Goal: Transaction & Acquisition: Obtain resource

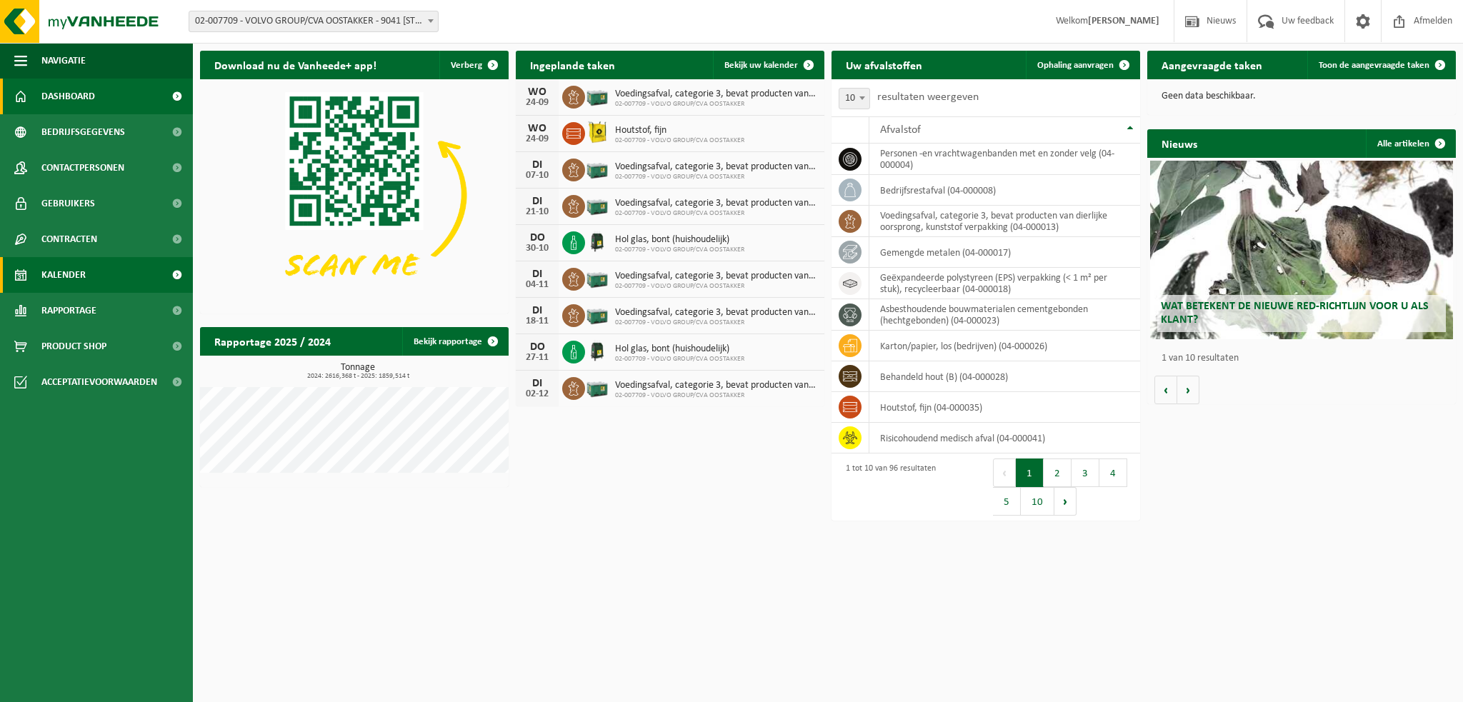
click at [84, 272] on span "Kalender" at bounding box center [63, 275] width 44 height 36
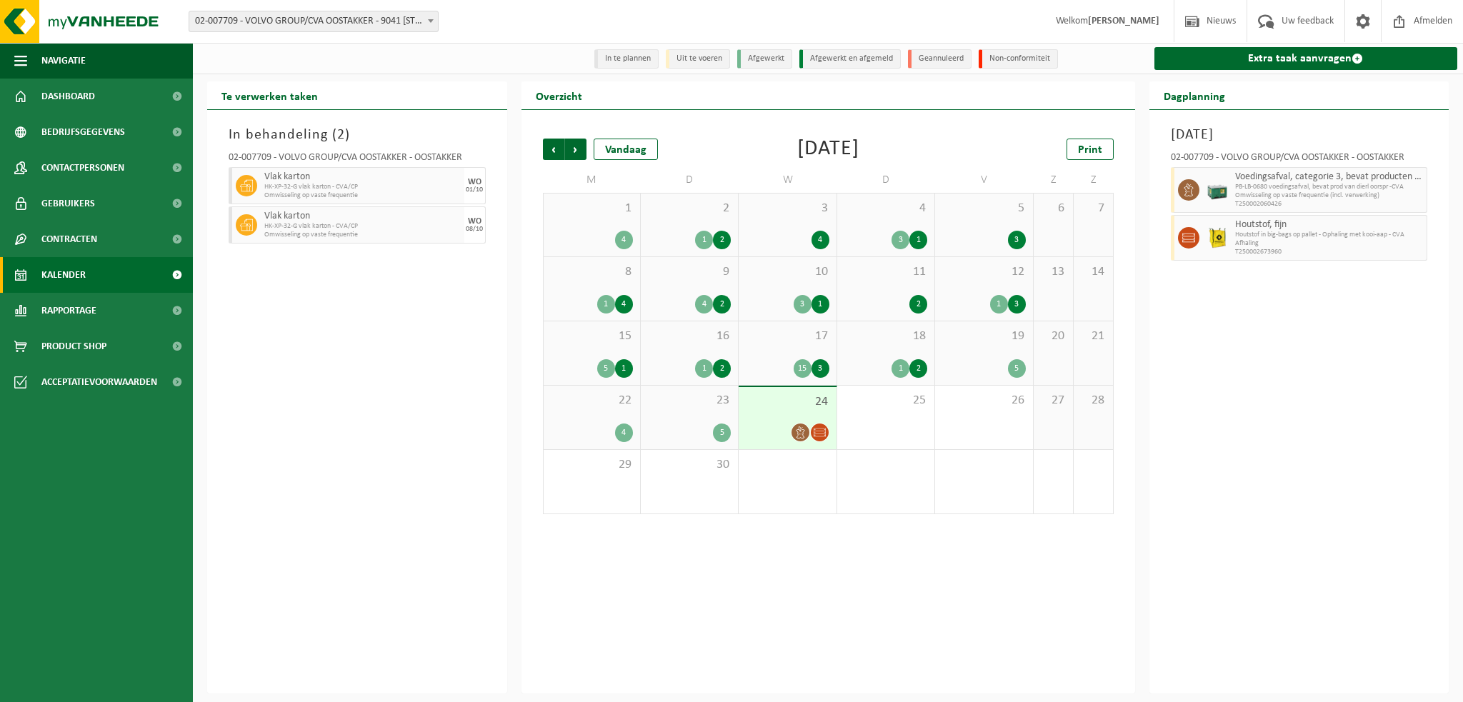
click at [774, 428] on div at bounding box center [787, 432] width 83 height 19
click at [766, 401] on span "24" at bounding box center [787, 402] width 83 height 16
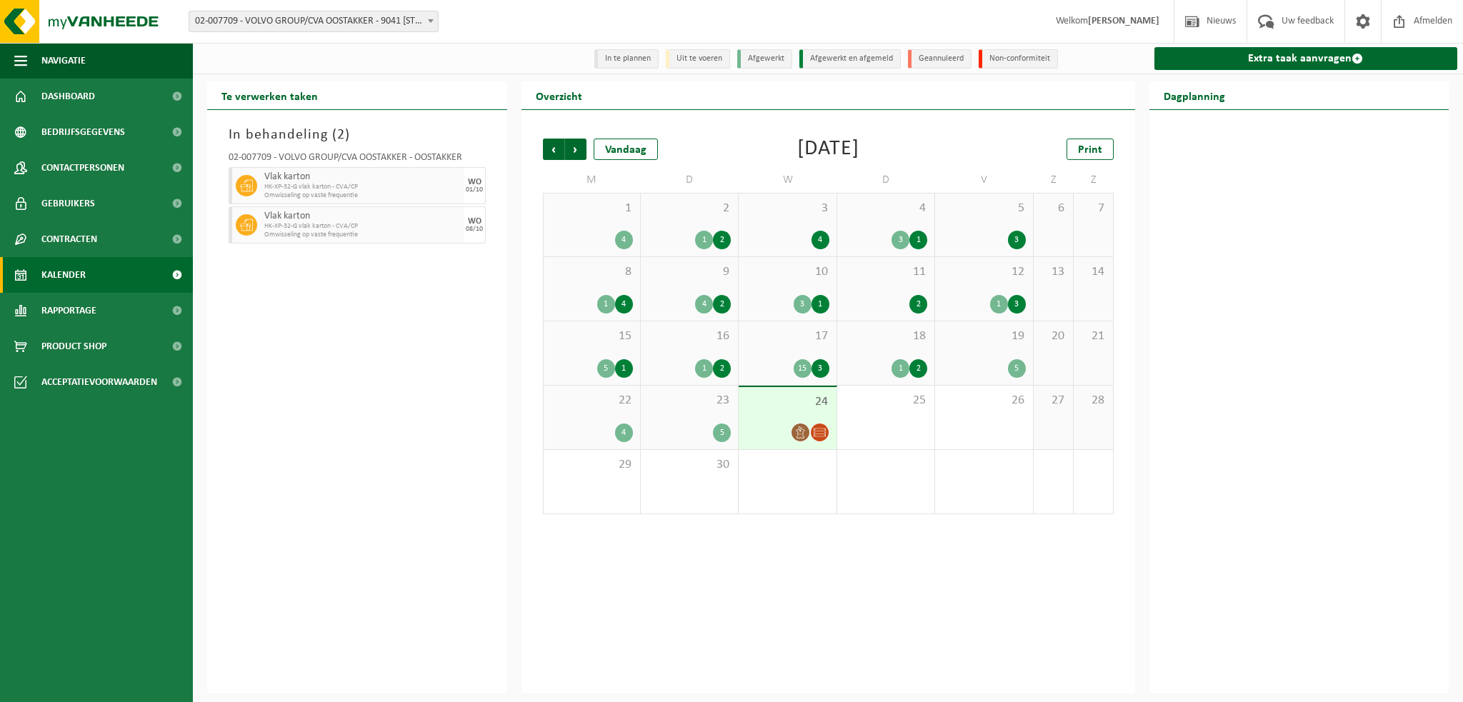
click at [766, 401] on span "24" at bounding box center [787, 402] width 83 height 16
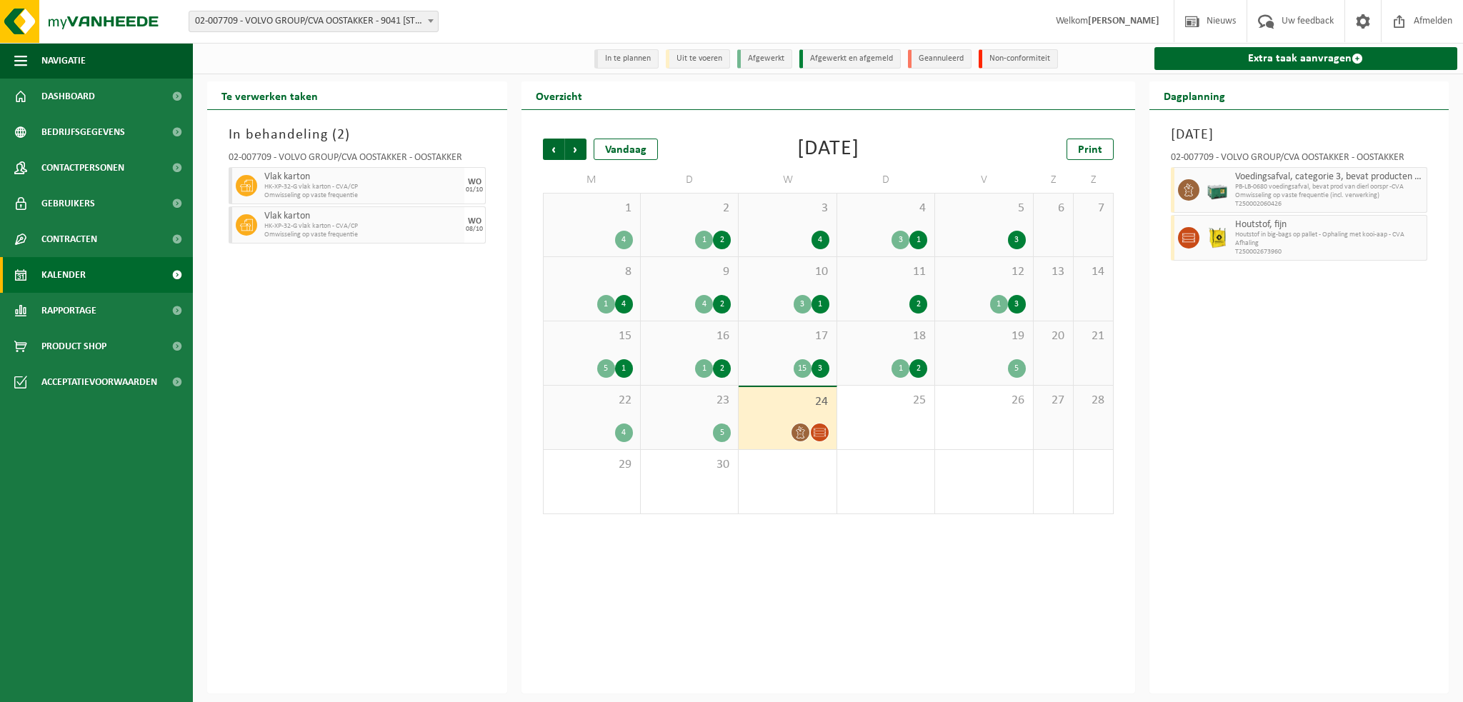
click at [696, 410] on div "23 5" at bounding box center [689, 418] width 97 height 64
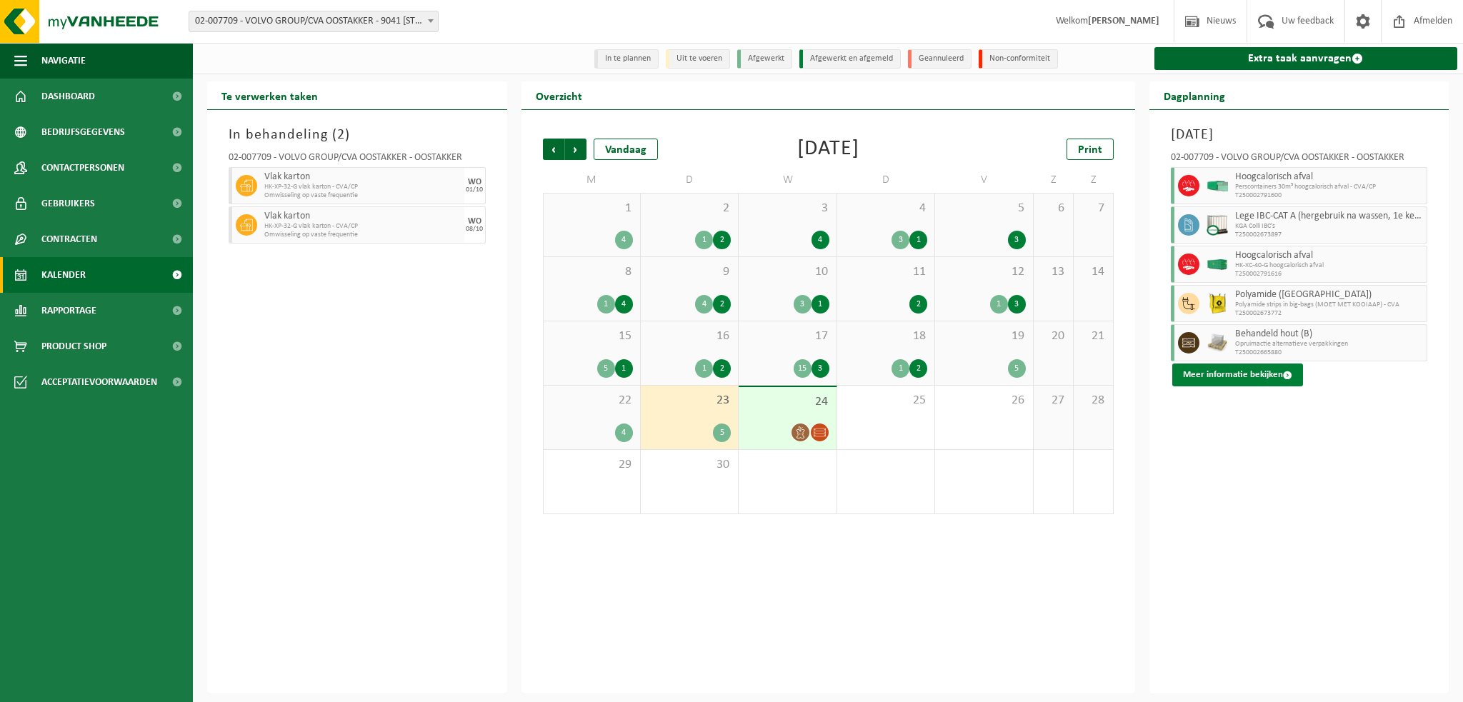
click at [1214, 376] on button "Meer informatie bekijken" at bounding box center [1237, 375] width 131 height 23
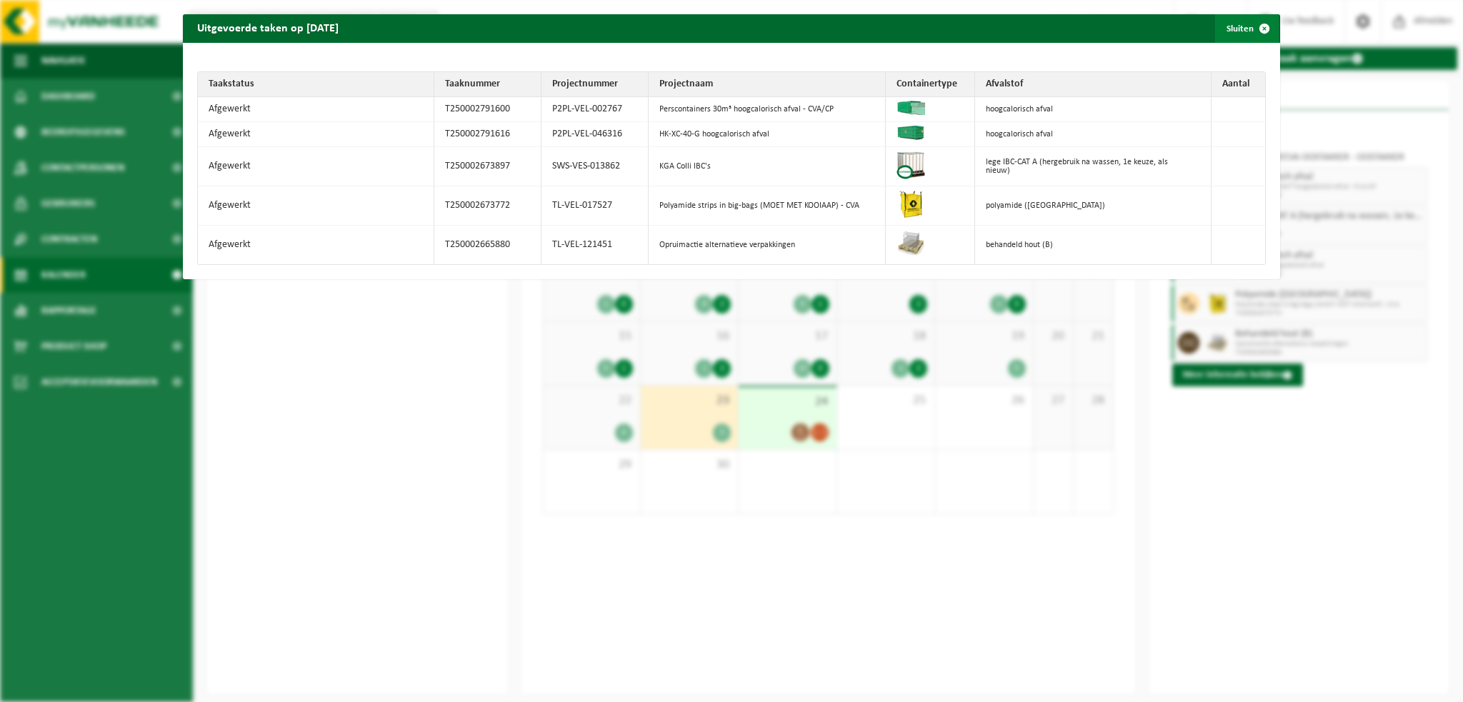
click at [1251, 23] on span "button" at bounding box center [1264, 28] width 29 height 29
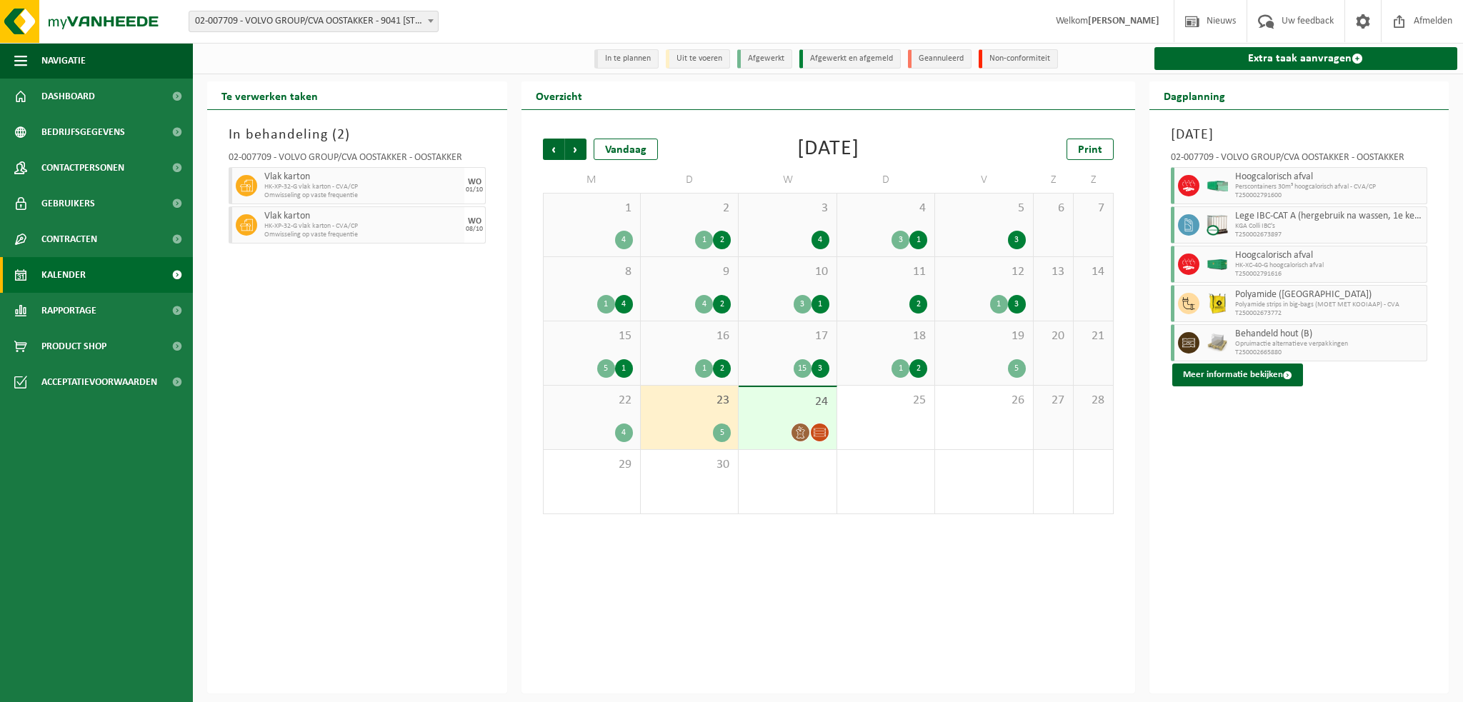
click at [770, 409] on span "24" at bounding box center [787, 402] width 83 height 16
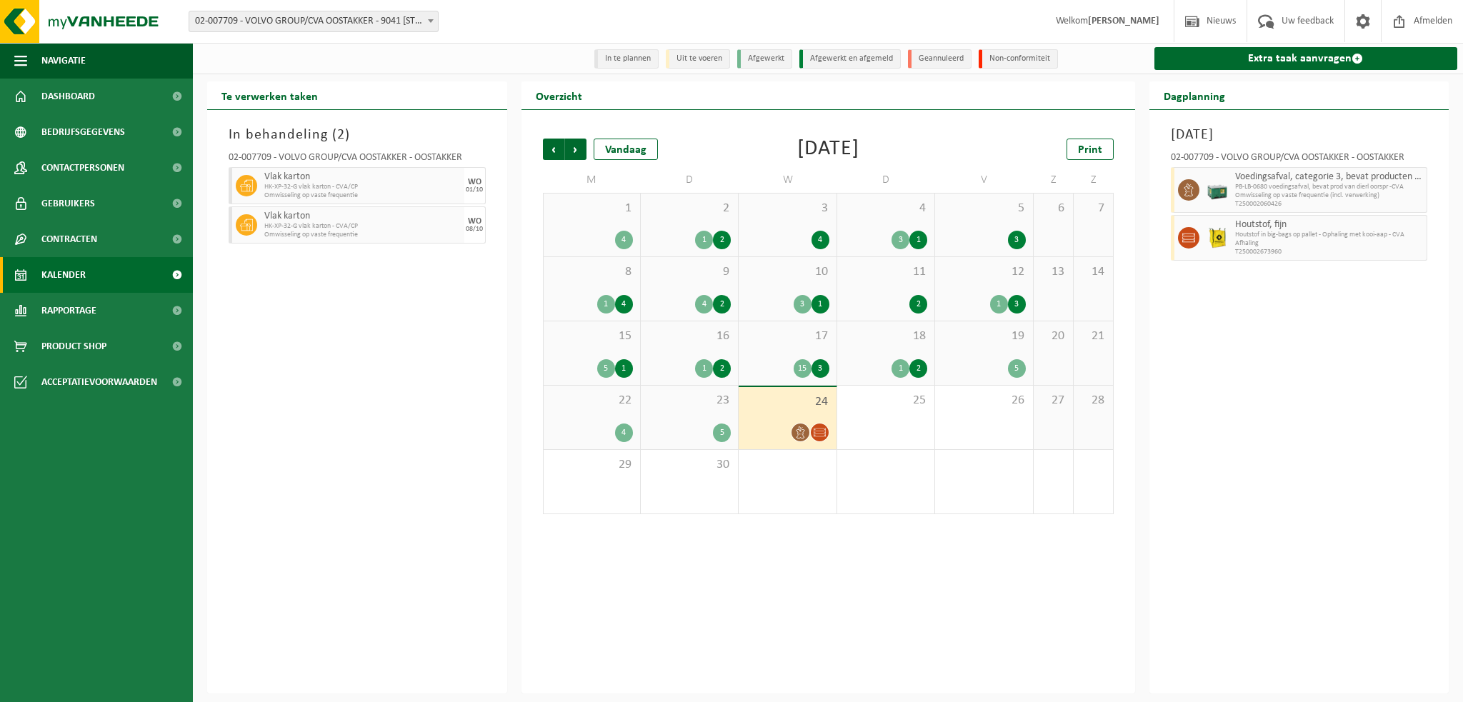
click at [685, 419] on div "23 5" at bounding box center [689, 418] width 97 height 64
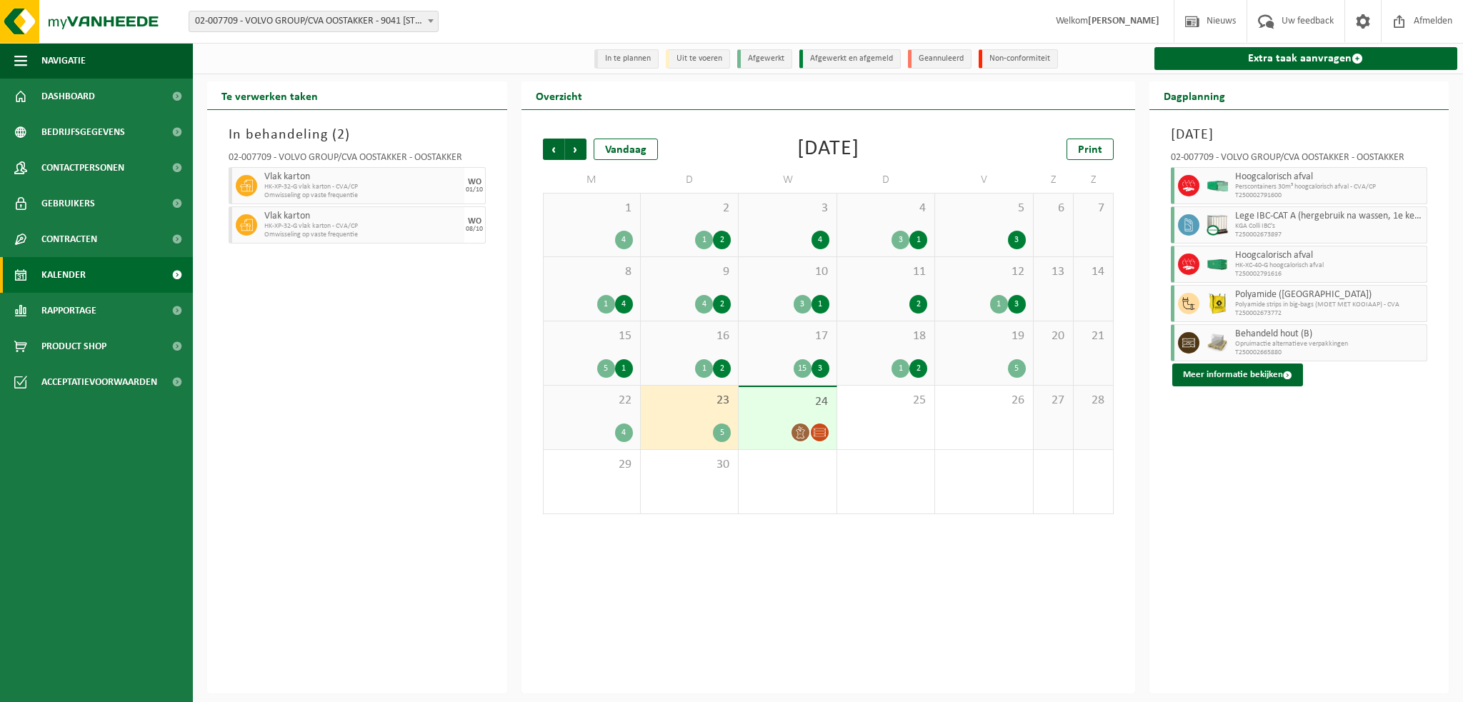
click at [786, 411] on div "24" at bounding box center [787, 418] width 97 height 62
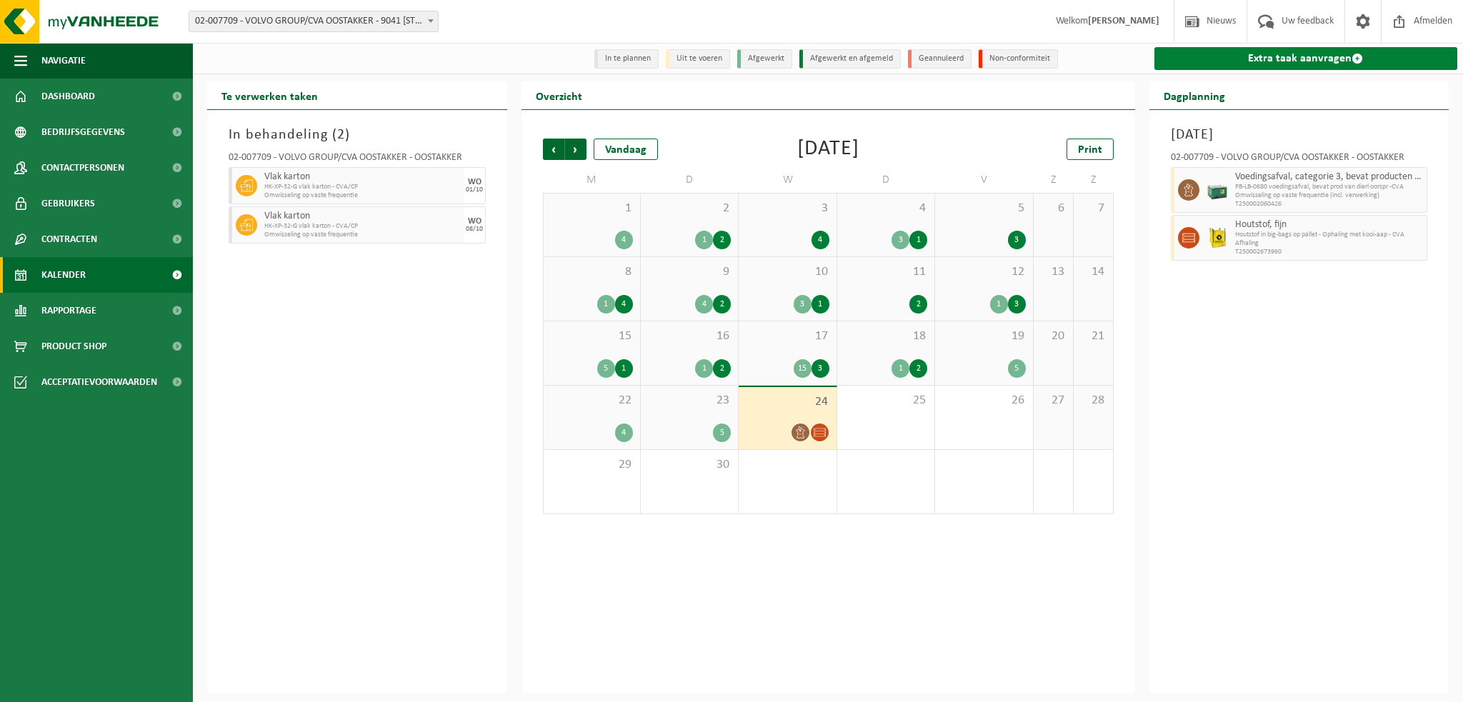
click at [1229, 56] on link "Extra taak aanvragen" at bounding box center [1306, 58] width 304 height 23
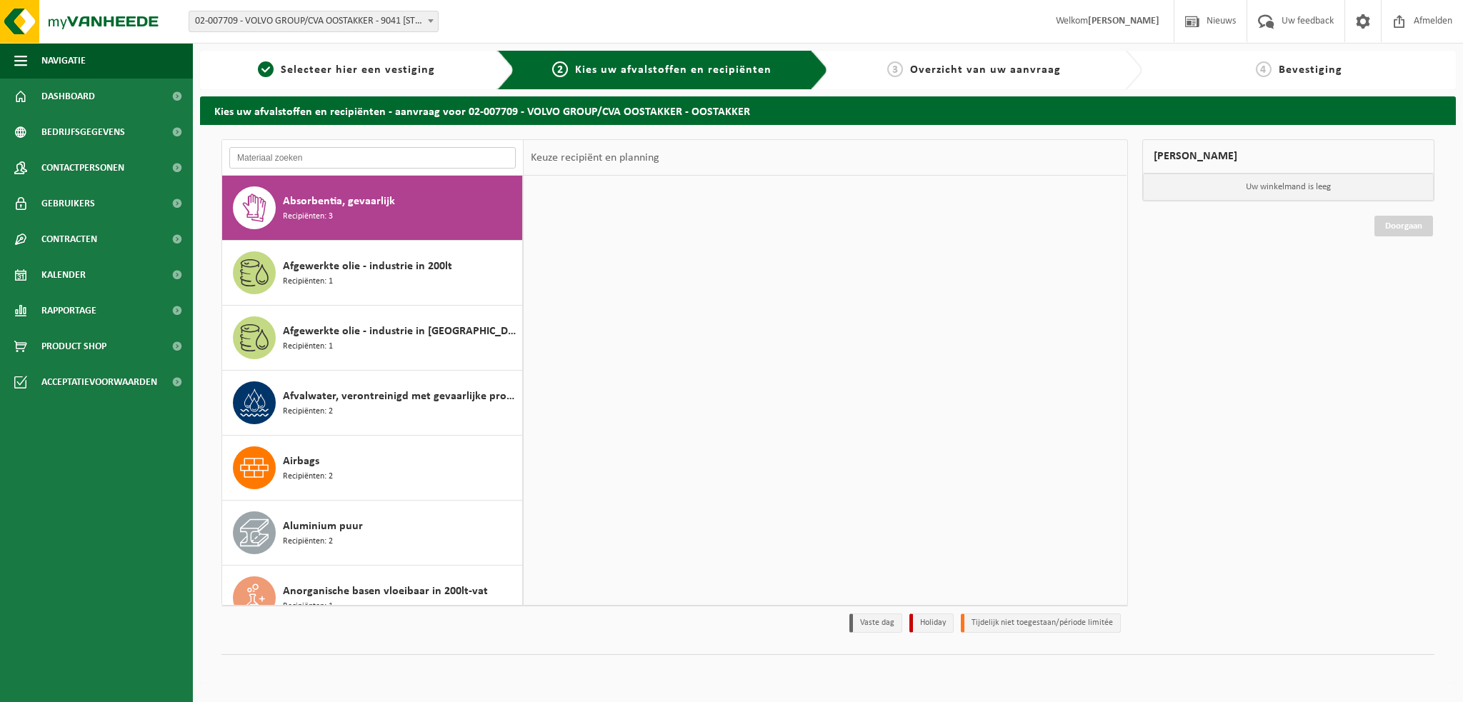
click at [254, 165] on input "text" at bounding box center [372, 157] width 286 height 21
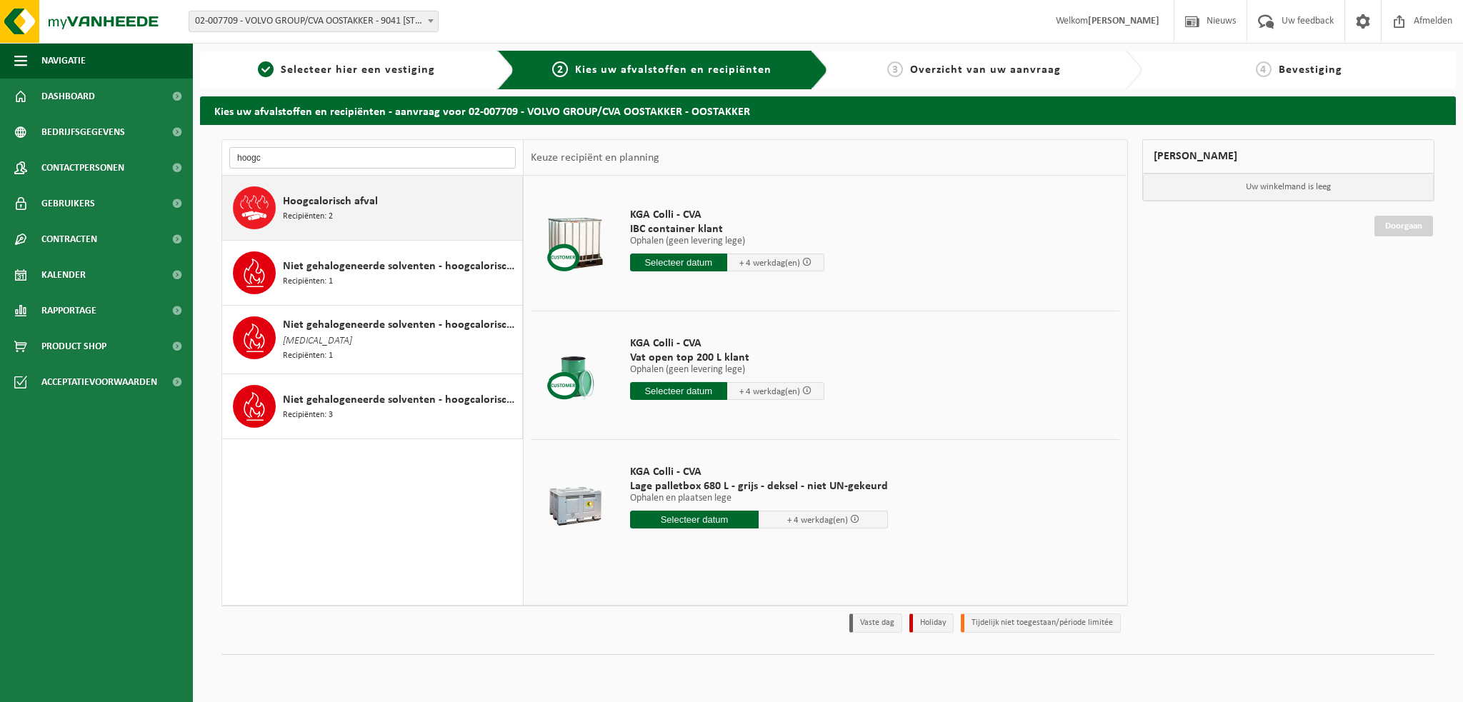
type input "hoogc"
click at [349, 211] on div "Hoogcalorisch afval Recipiënten: 2" at bounding box center [401, 207] width 236 height 43
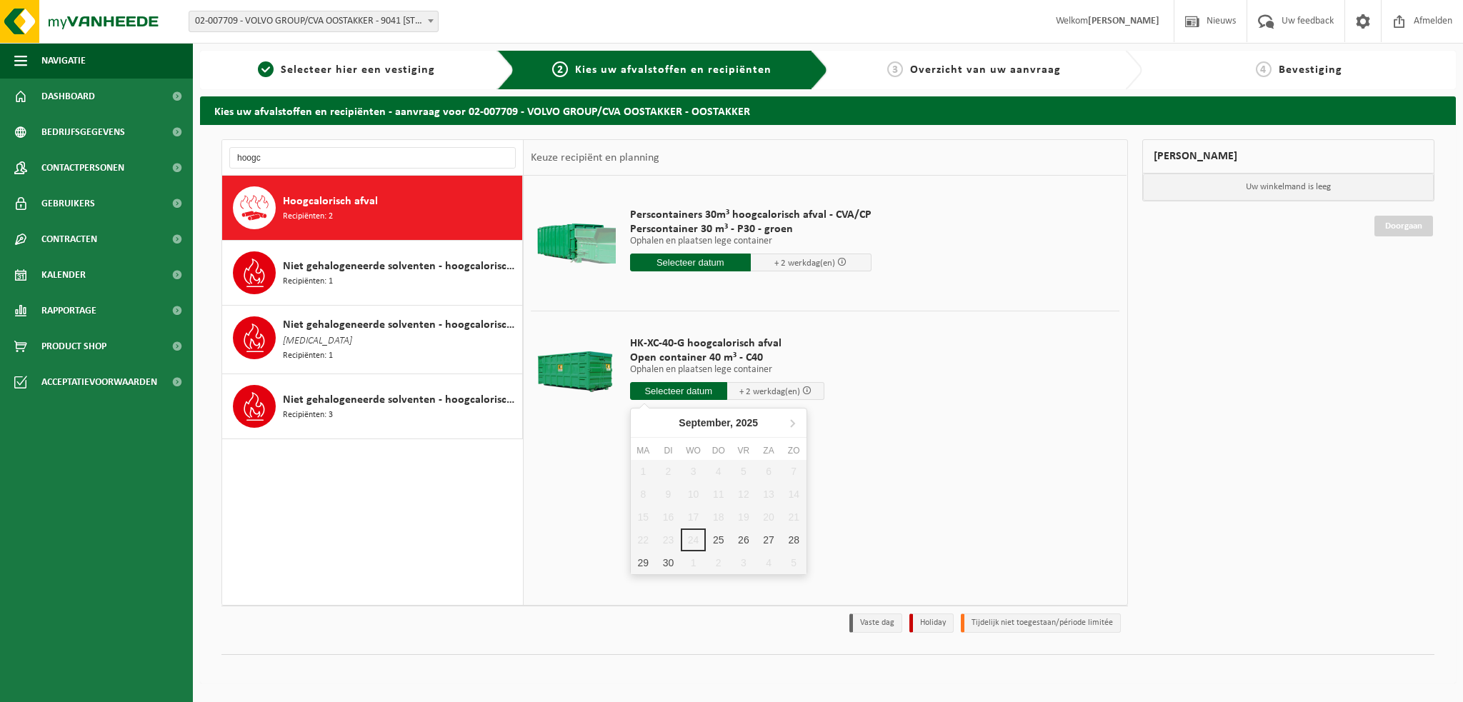
click at [683, 389] on input "text" at bounding box center [678, 391] width 97 height 18
click at [714, 539] on div "25" at bounding box center [718, 540] width 25 height 23
type input "Van 2025-09-25"
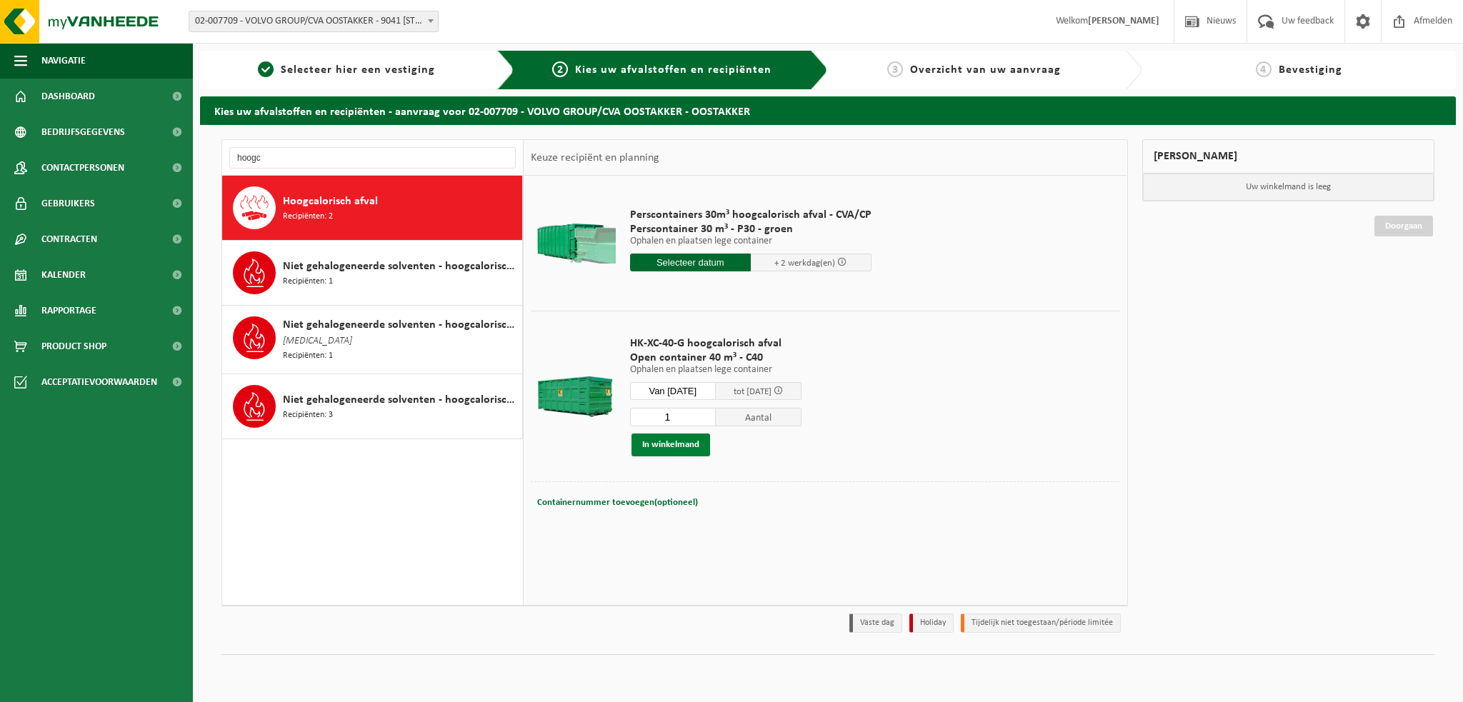
click at [661, 446] on button "In winkelmand" at bounding box center [670, 445] width 79 height 23
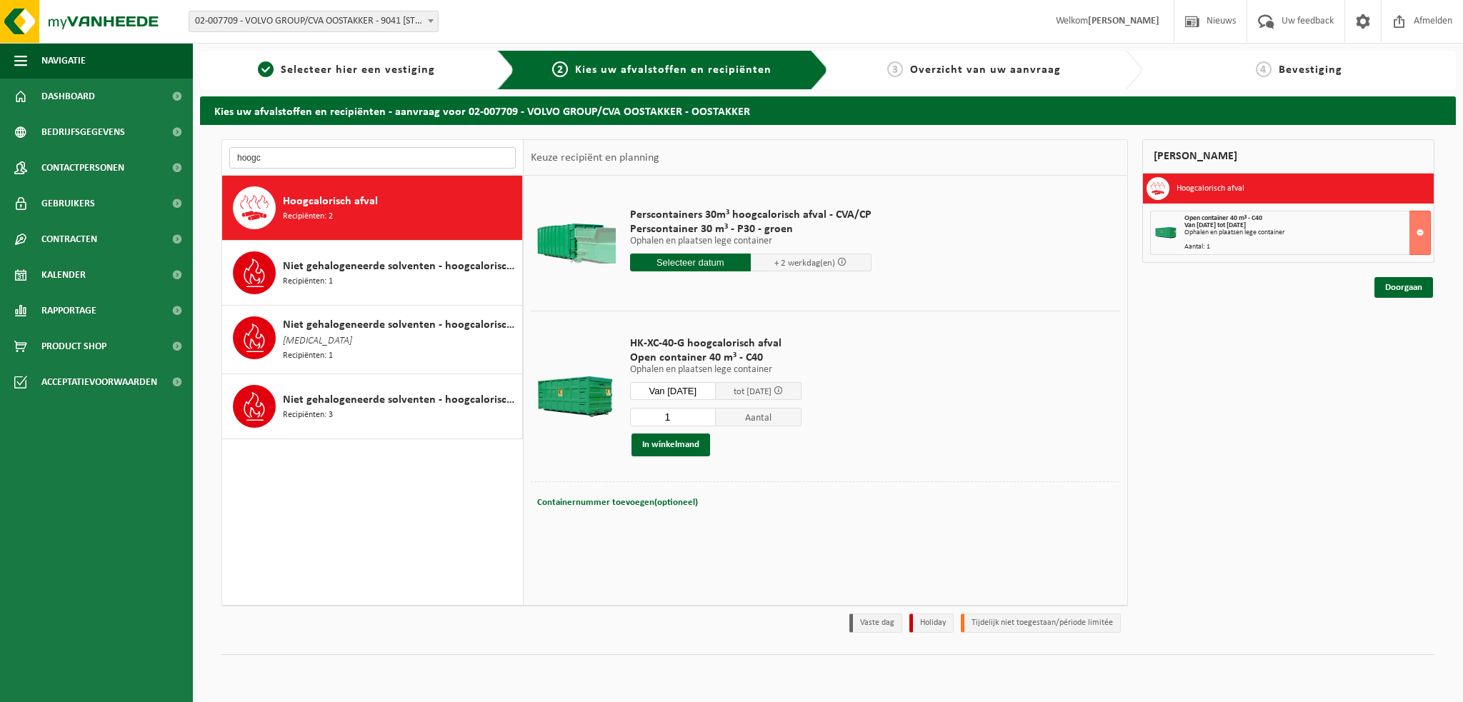
click at [266, 149] on input "hoogc" at bounding box center [372, 157] width 286 height 21
type input "h"
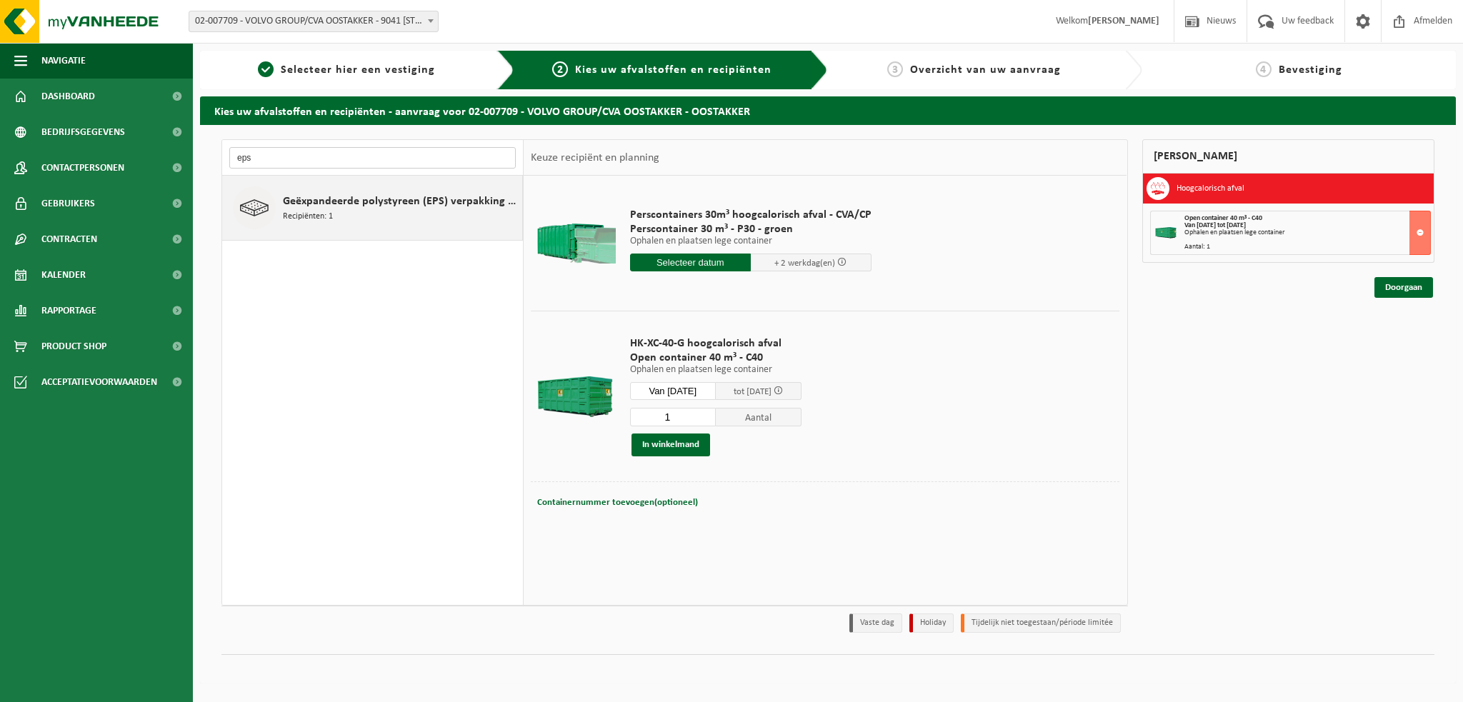
type input "eps"
click at [324, 207] on span "Geëxpandeerde polystyreen (EPS) verpakking (< 1 m² per stuk), recycleerbaar" at bounding box center [401, 201] width 236 height 17
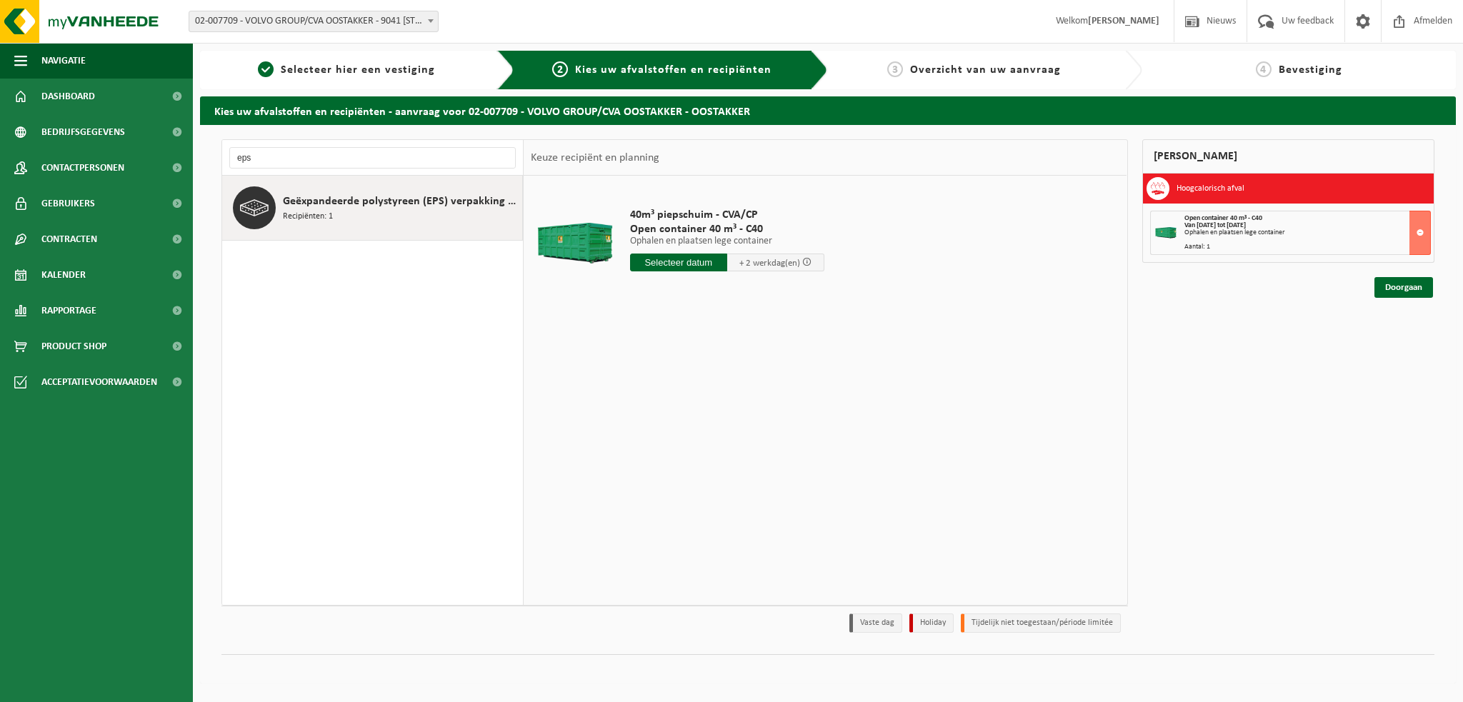
click at [674, 261] on input "text" at bounding box center [678, 263] width 97 height 18
click at [717, 411] on div "25" at bounding box center [718, 412] width 25 height 23
type input "Van 2025-09-25"
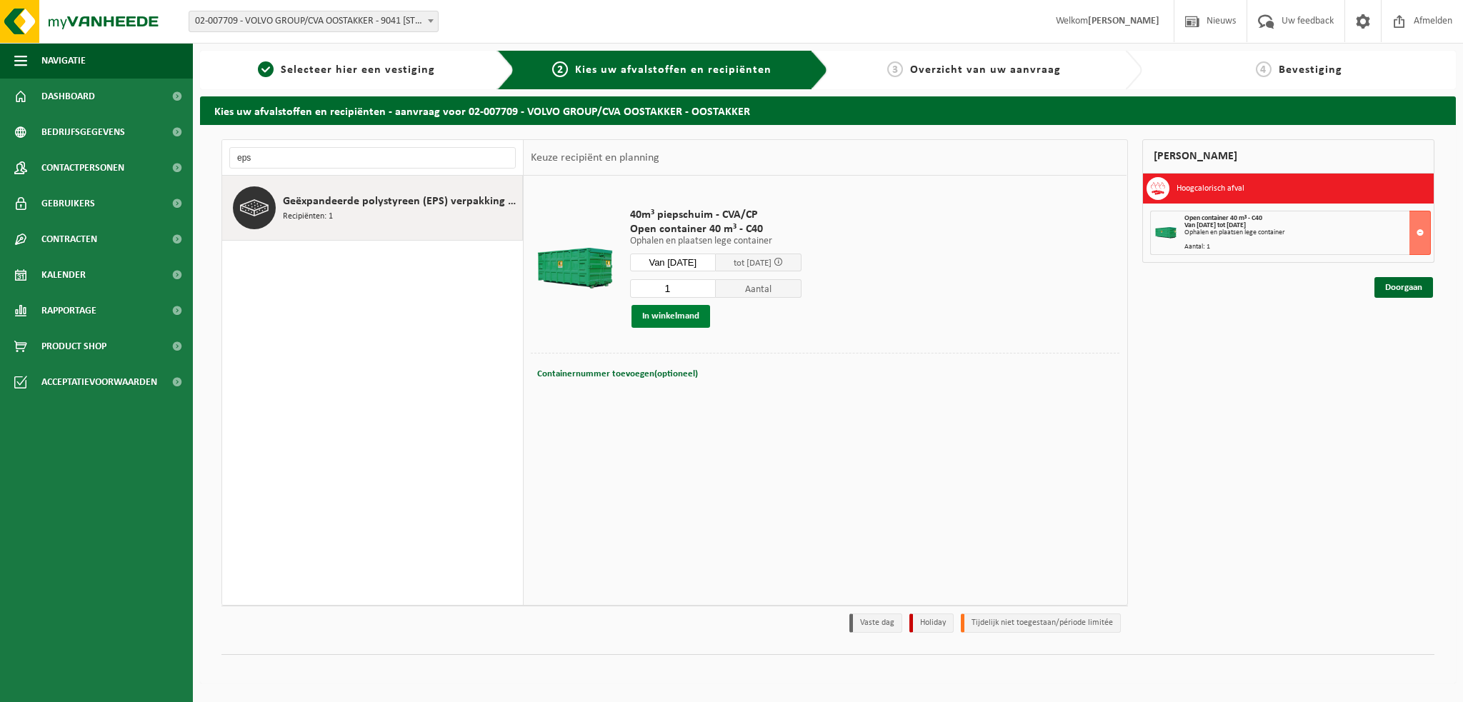
click at [660, 318] on button "In winkelmand" at bounding box center [670, 316] width 79 height 23
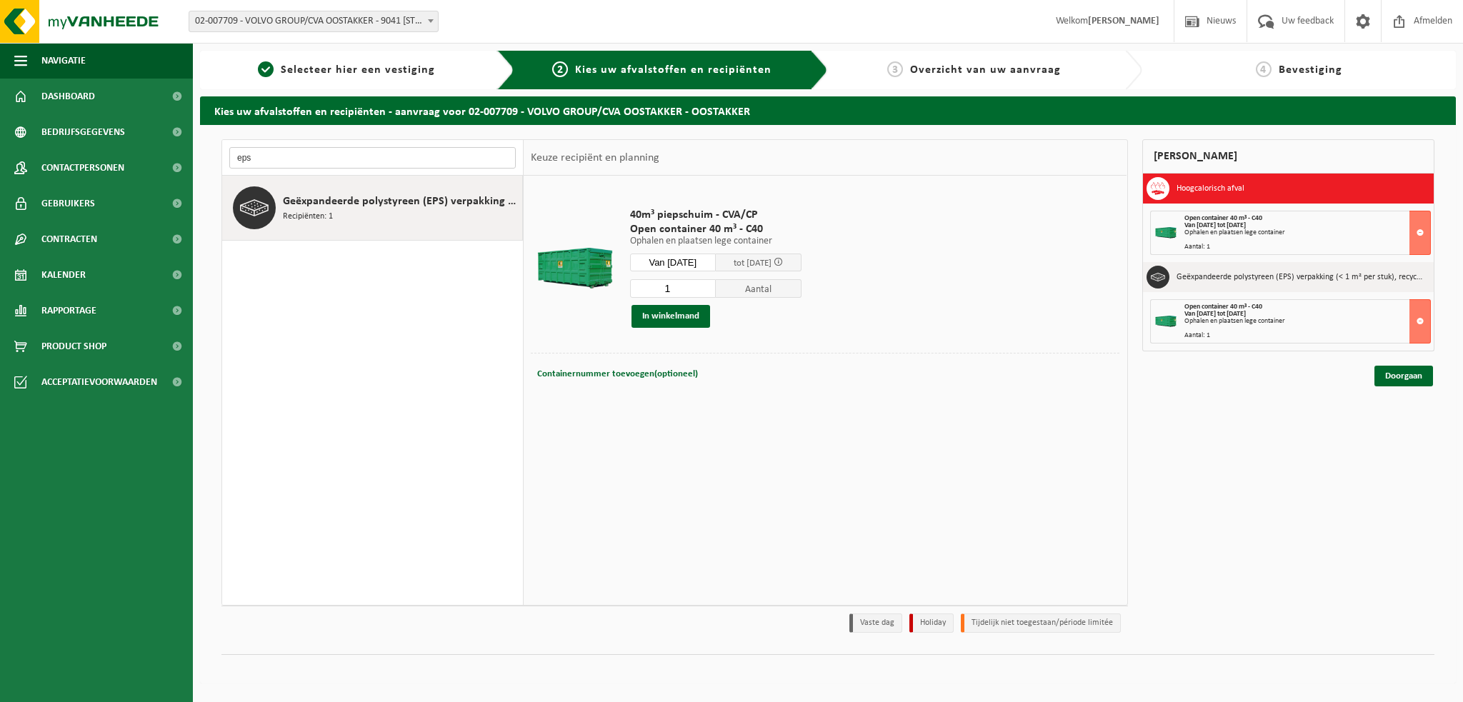
click at [266, 157] on input "eps" at bounding box center [372, 157] width 286 height 21
type input "e"
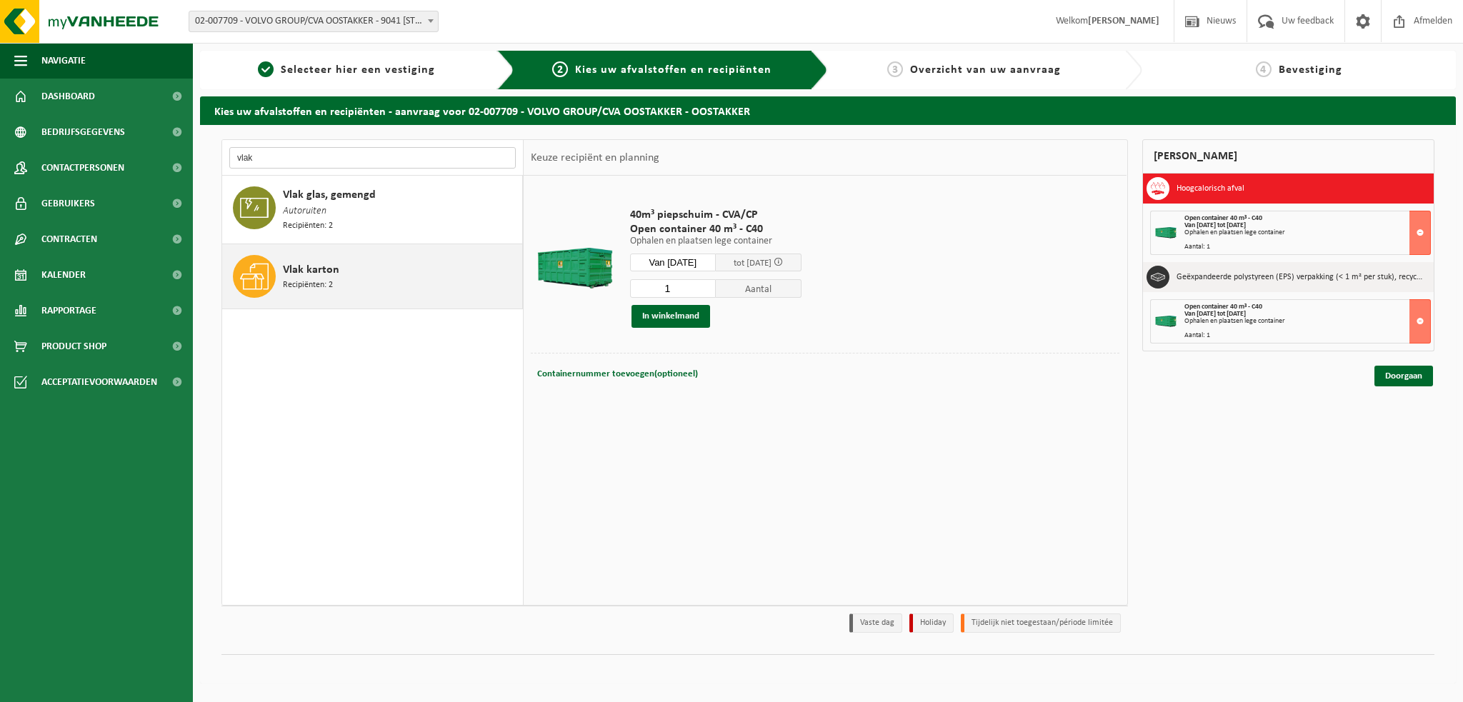
type input "vlak"
click at [314, 279] on span "Recipiënten: 2" at bounding box center [308, 286] width 50 height 14
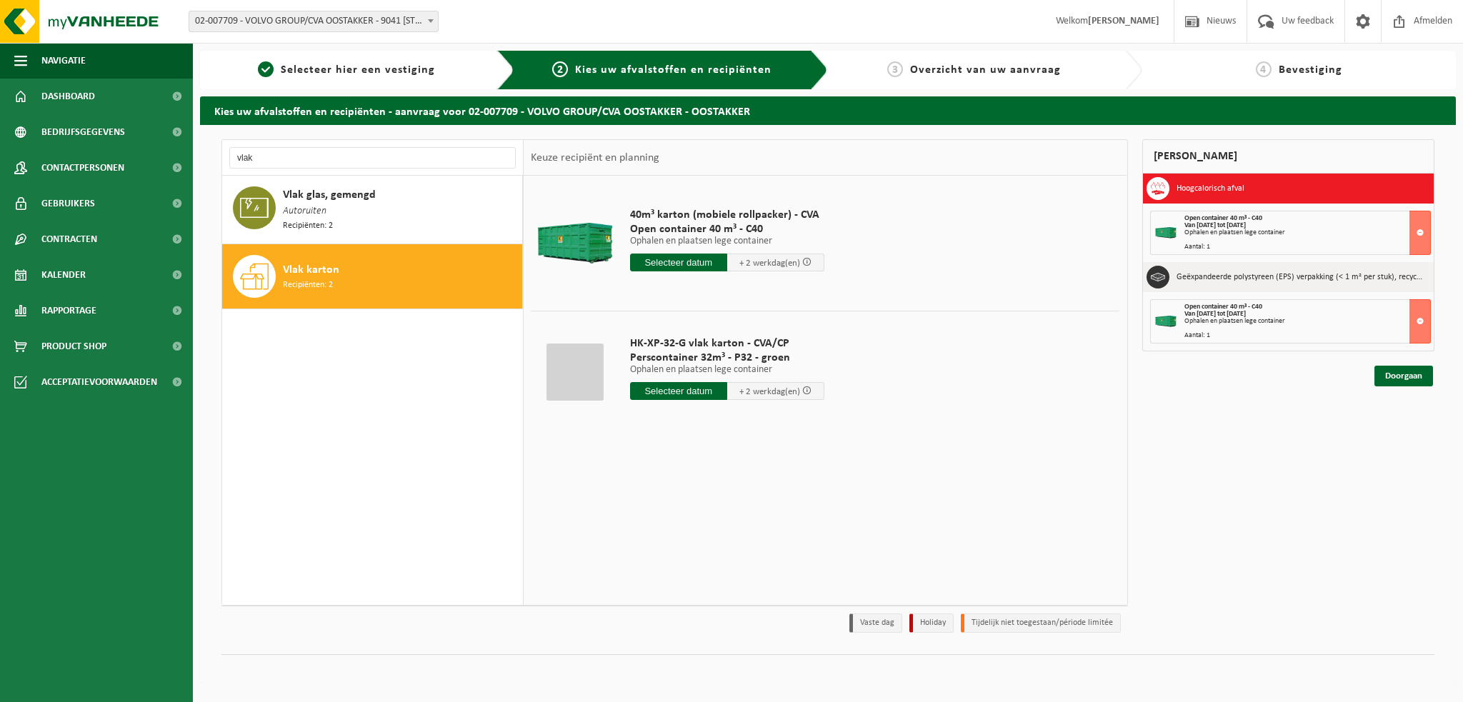
click at [659, 389] on input "text" at bounding box center [678, 391] width 97 height 18
click at [714, 541] on div "25" at bounding box center [718, 540] width 25 height 23
type input "Van [DATE]"
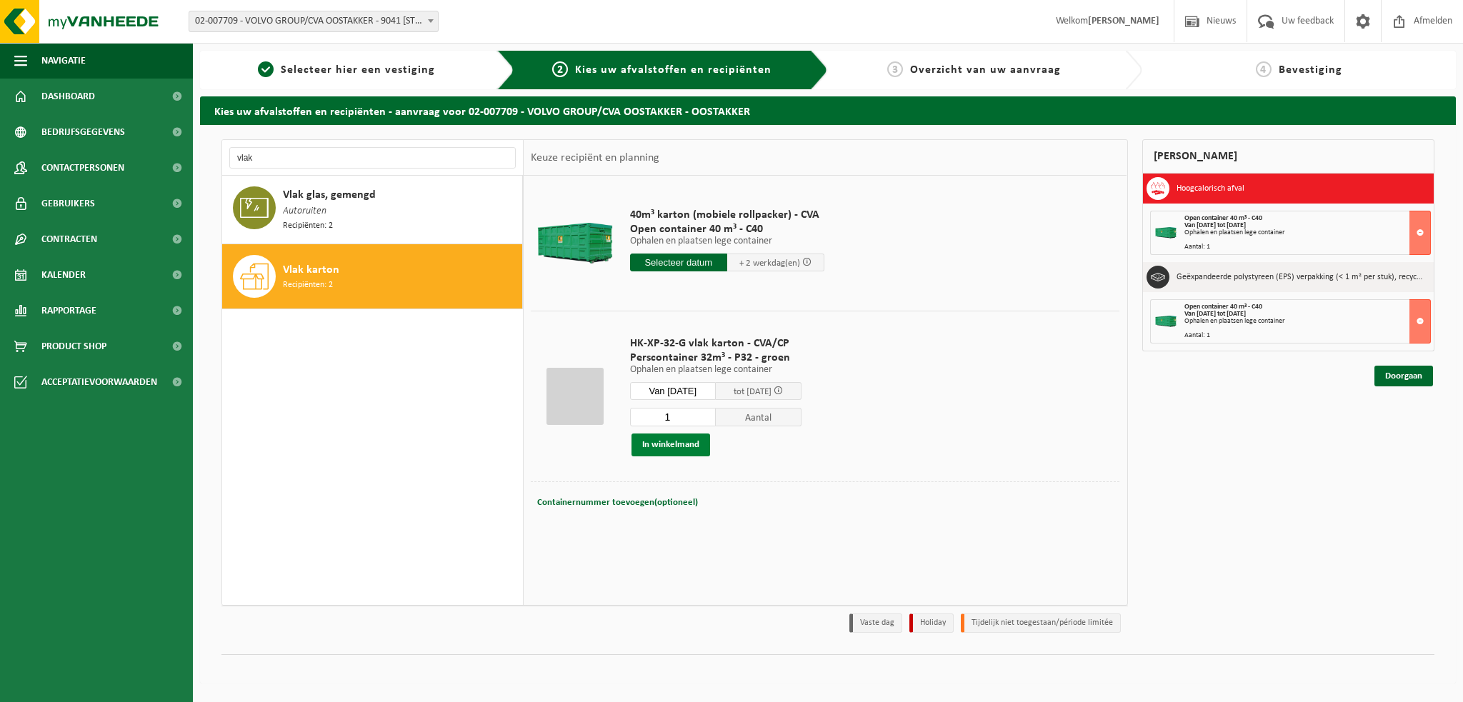
click at [669, 445] on button "In winkelmand" at bounding box center [670, 445] width 79 height 23
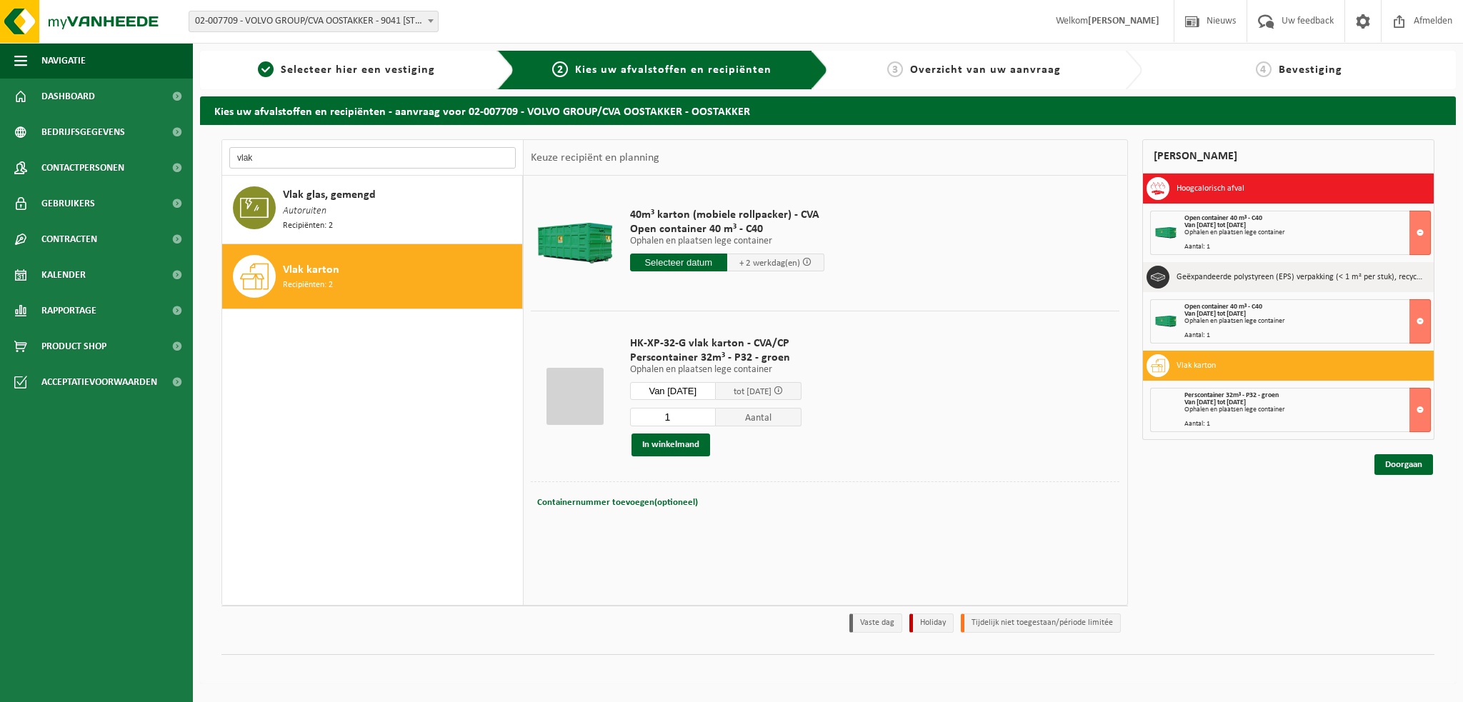
click at [271, 162] on input "vlak" at bounding box center [372, 157] width 286 height 21
type input "v"
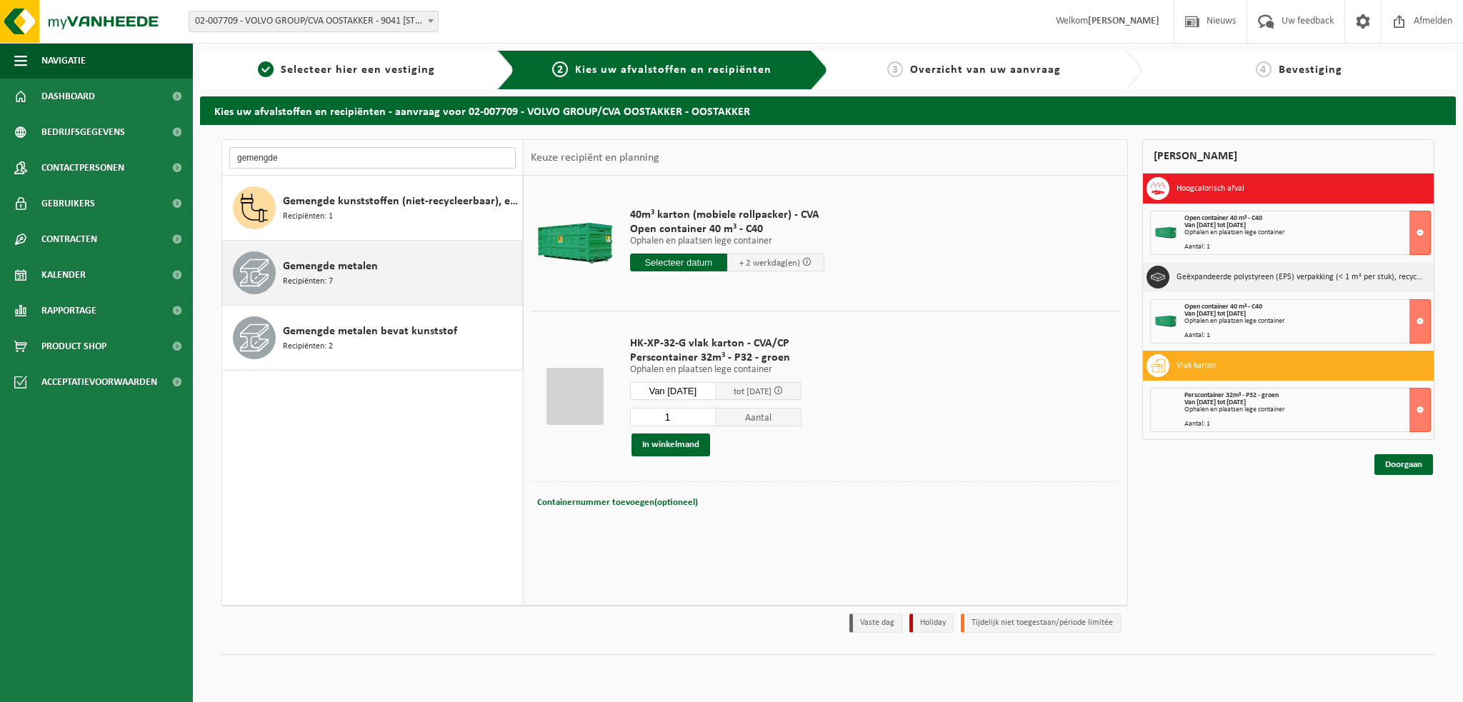
type input "gemengde"
click at [377, 262] on div "Gemengde metalen Recipiënten: 7" at bounding box center [401, 272] width 236 height 43
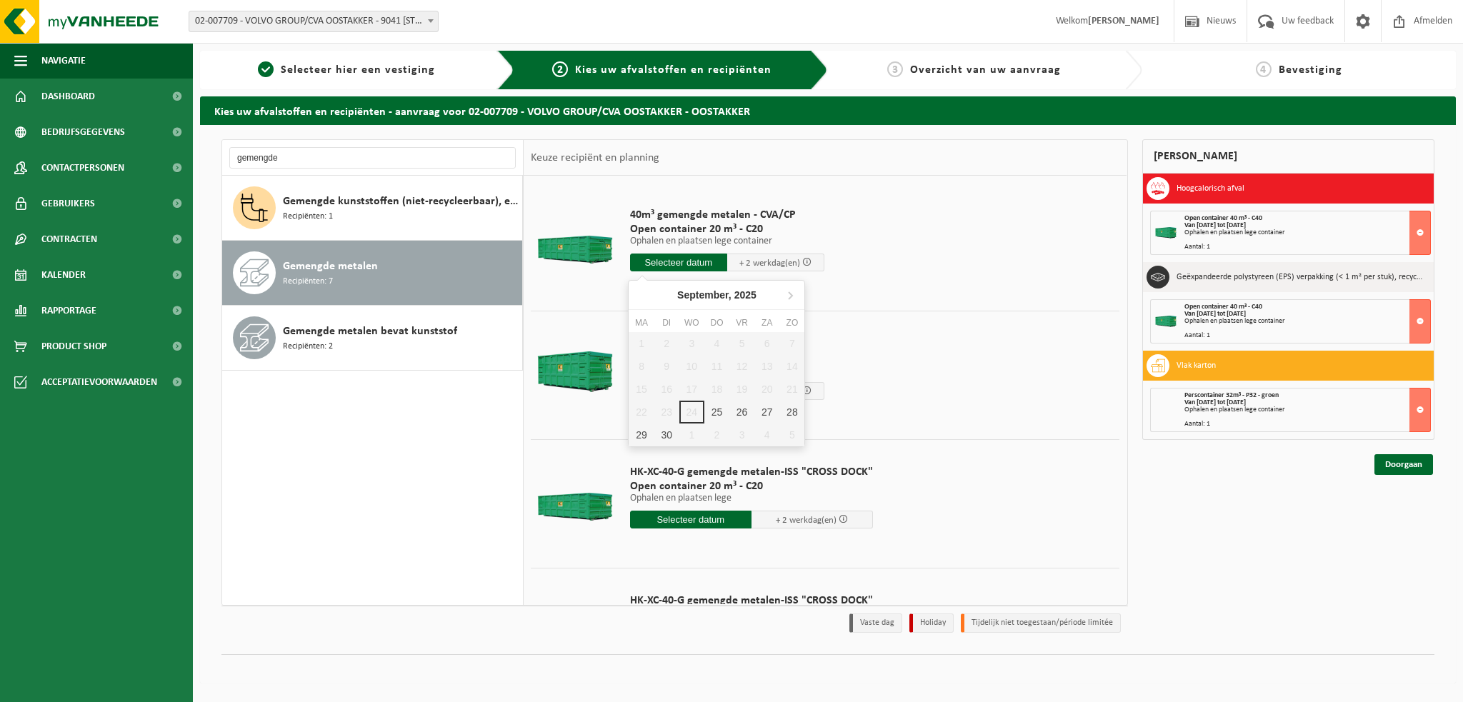
click at [683, 260] on input "text" at bounding box center [678, 263] width 97 height 18
click at [714, 411] on div "25" at bounding box center [716, 412] width 25 height 23
type input "Van 2025-09-25"
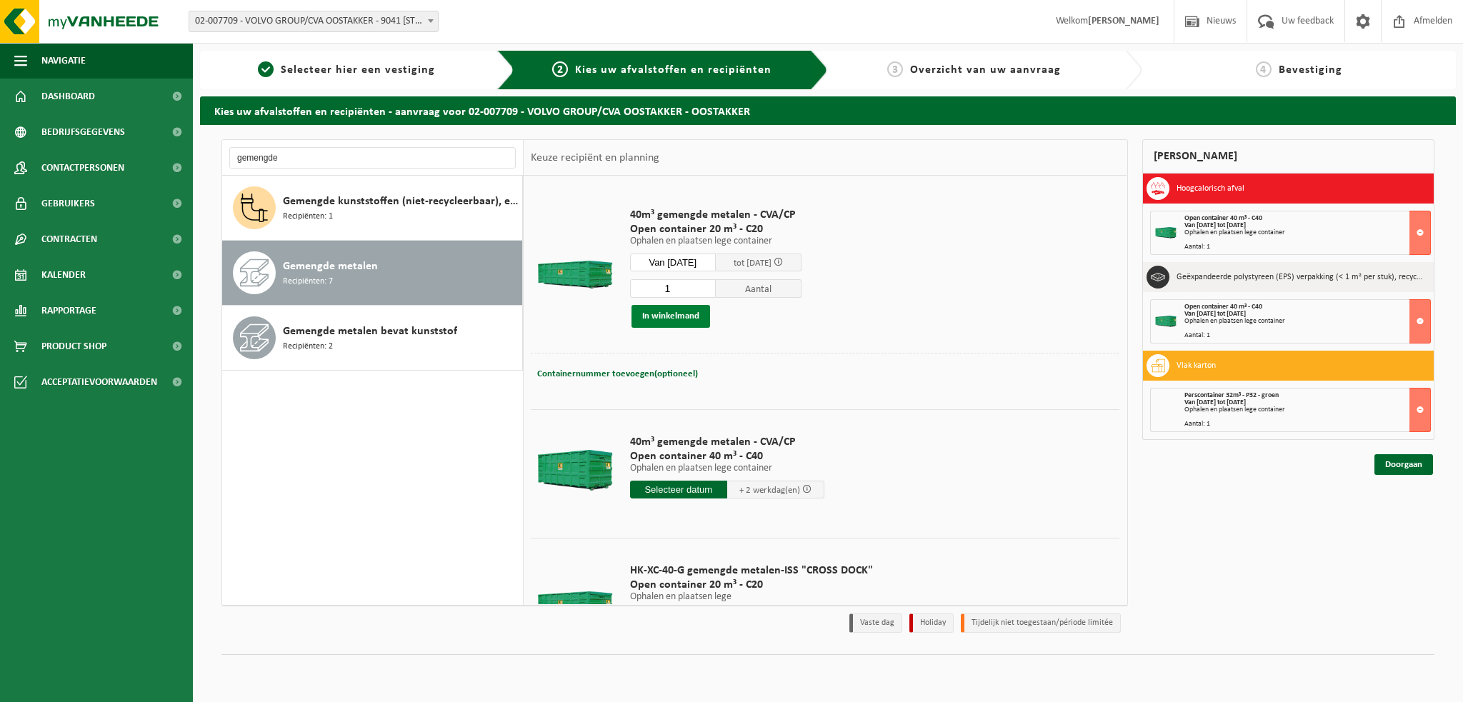
click at [671, 311] on button "In winkelmand" at bounding box center [670, 316] width 79 height 23
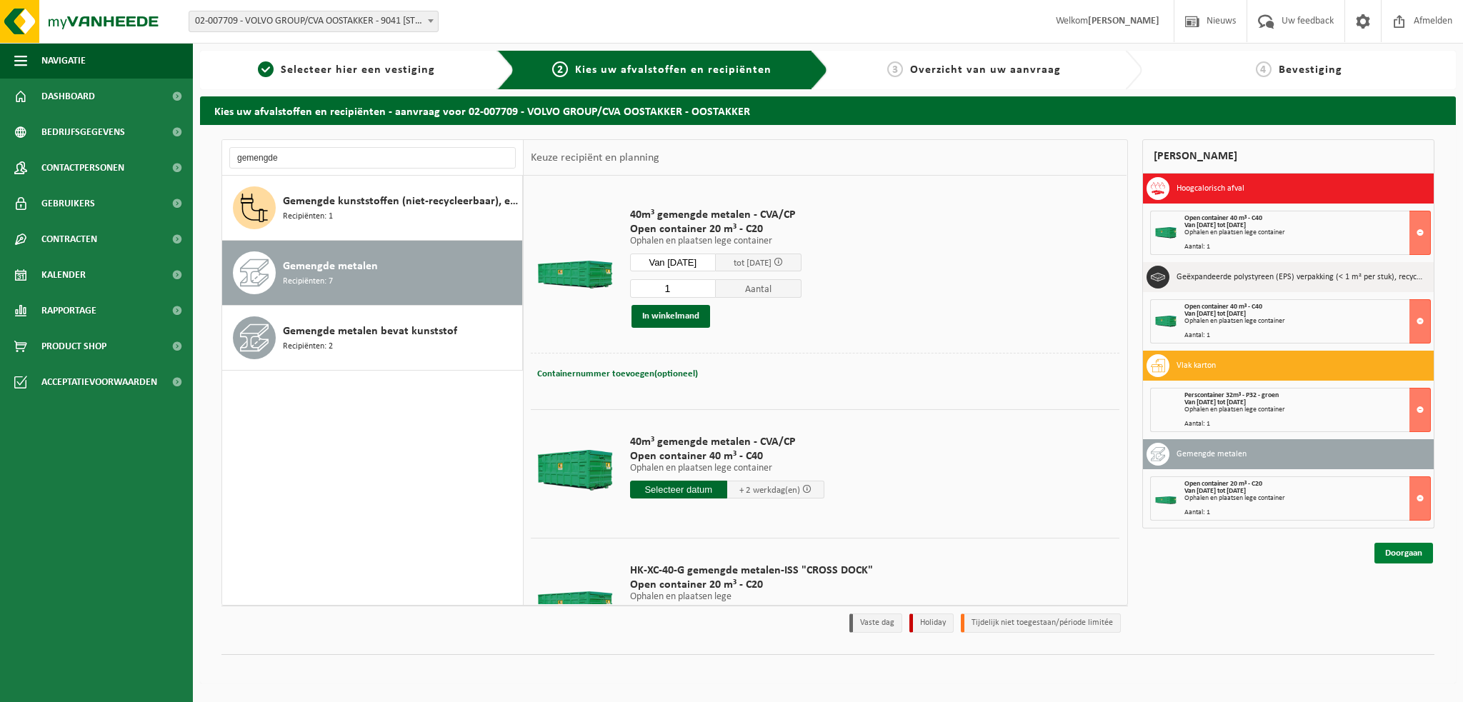
click at [1391, 554] on link "Doorgaan" at bounding box center [1403, 553] width 59 height 21
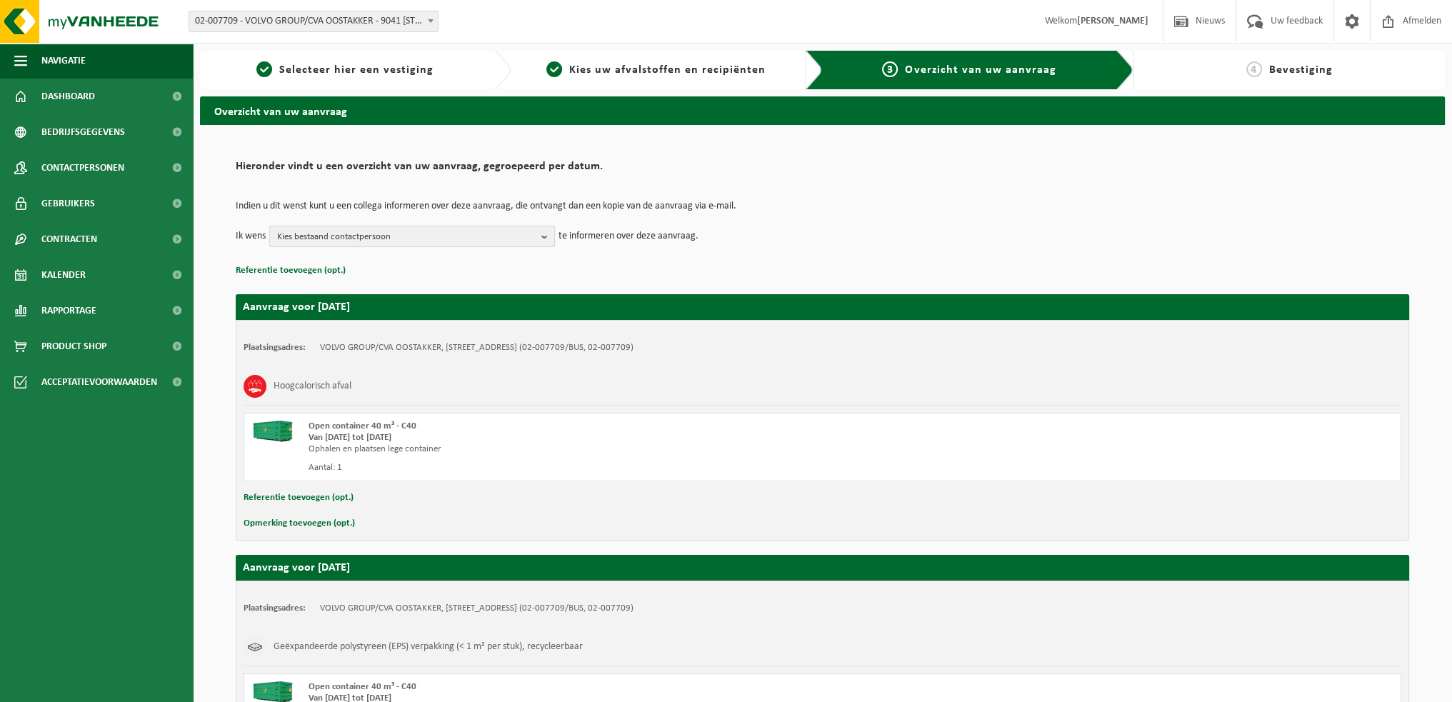
click at [543, 233] on b "button" at bounding box center [547, 236] width 13 height 20
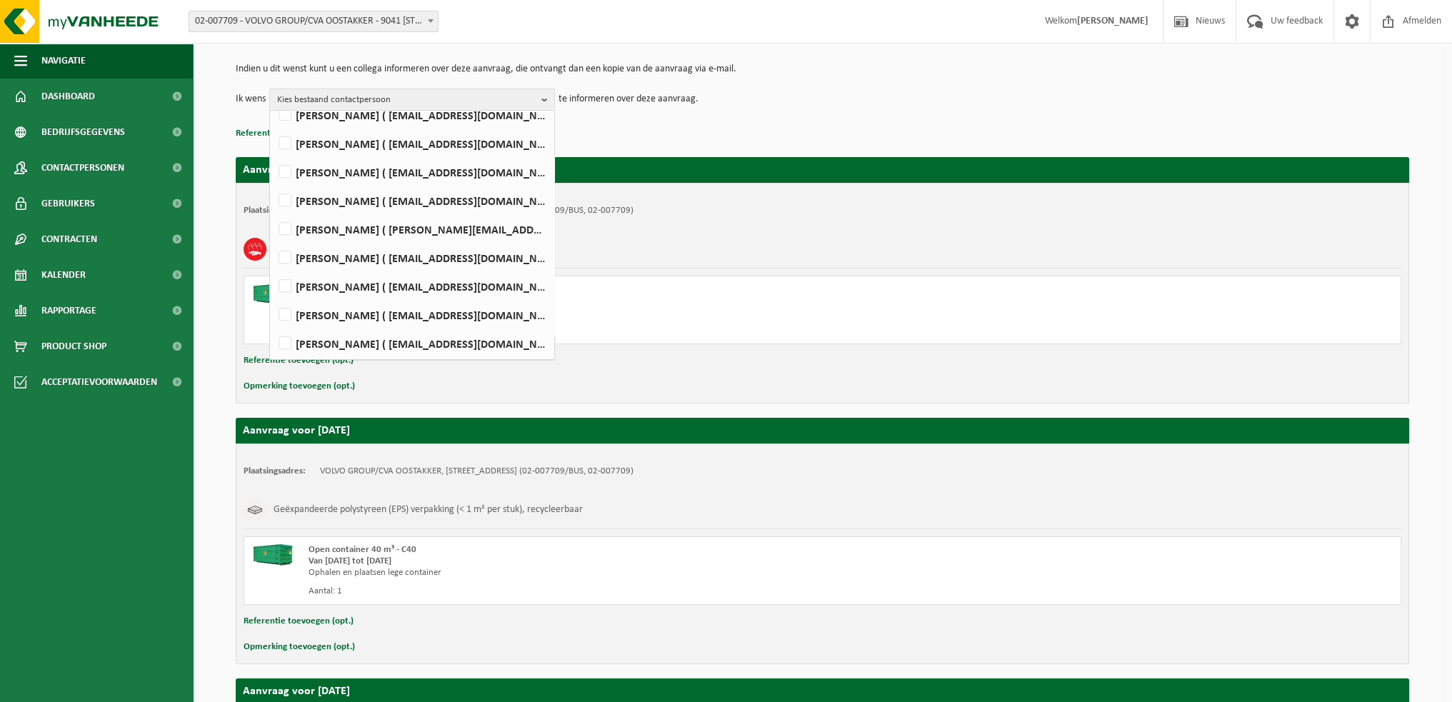
scroll to position [214, 0]
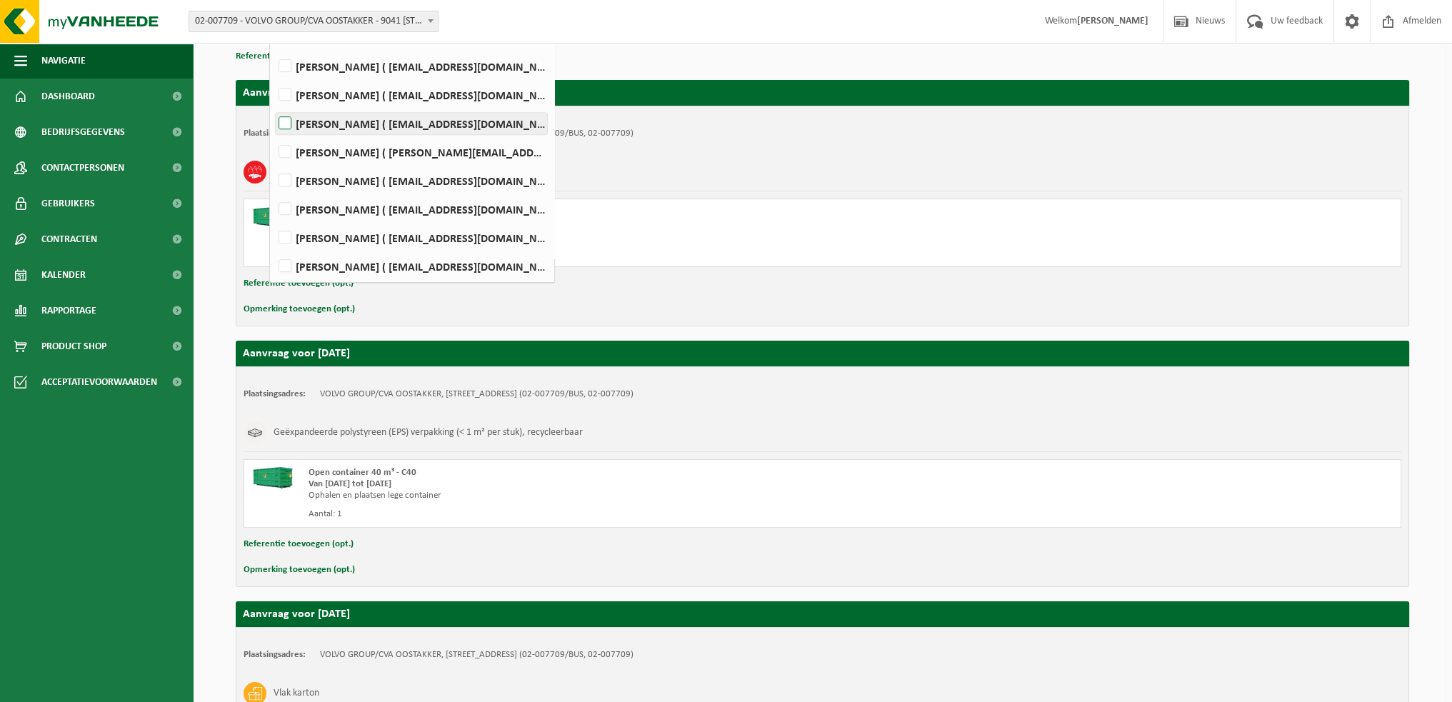
click at [286, 121] on label "WIM VEIRMAN ( wim.veirman@volvo.com )" at bounding box center [411, 123] width 271 height 21
click at [274, 106] on input "WIM VEIRMAN ( wim.veirman@volvo.com )" at bounding box center [273, 105] width 1 height 1
checkbox input "true"
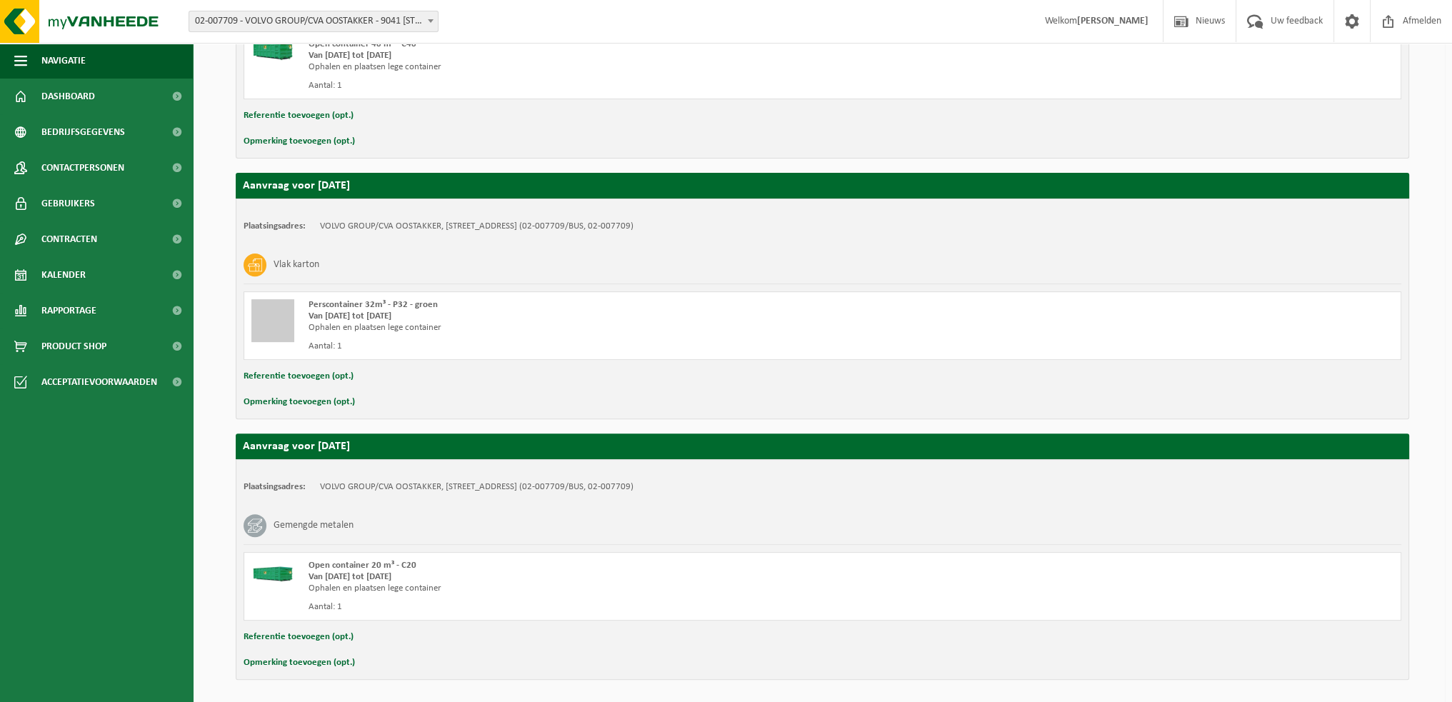
scroll to position [689, 0]
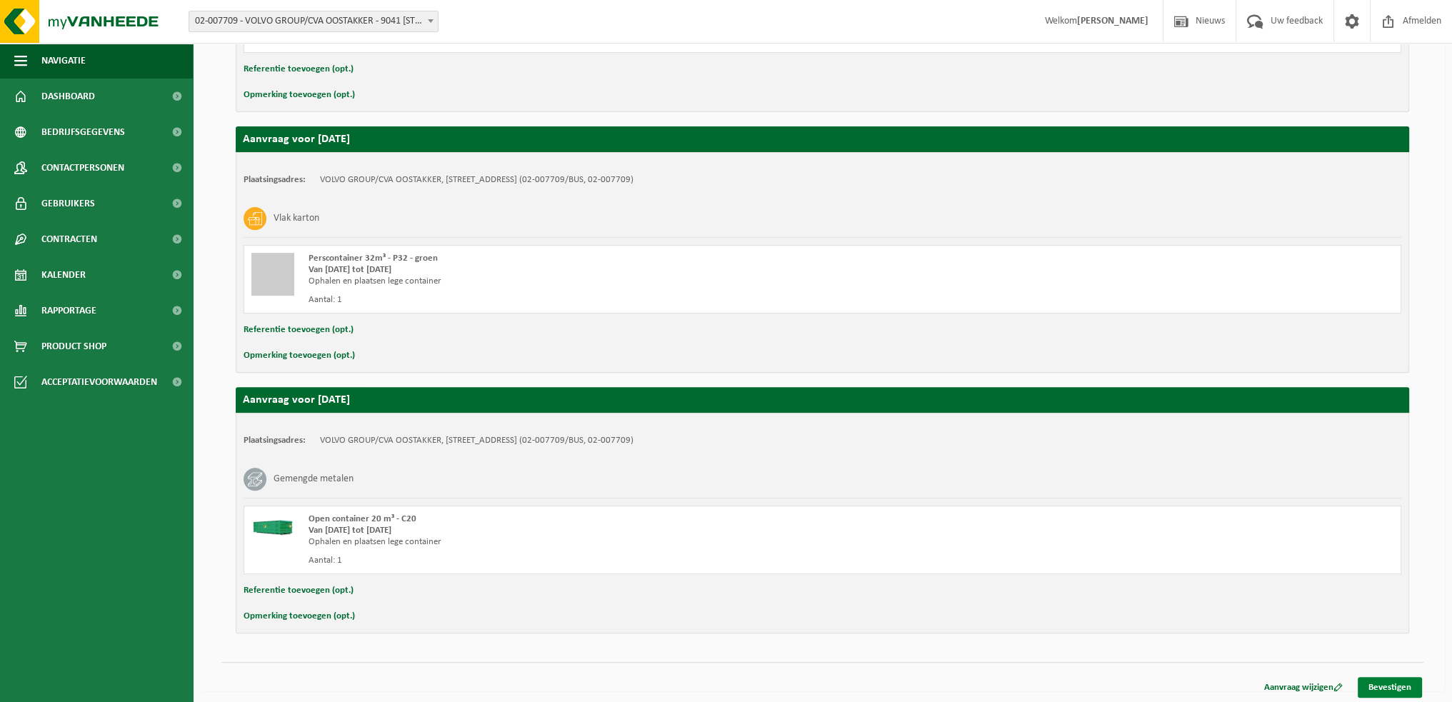
click at [1396, 685] on link "Bevestigen" at bounding box center [1390, 687] width 64 height 21
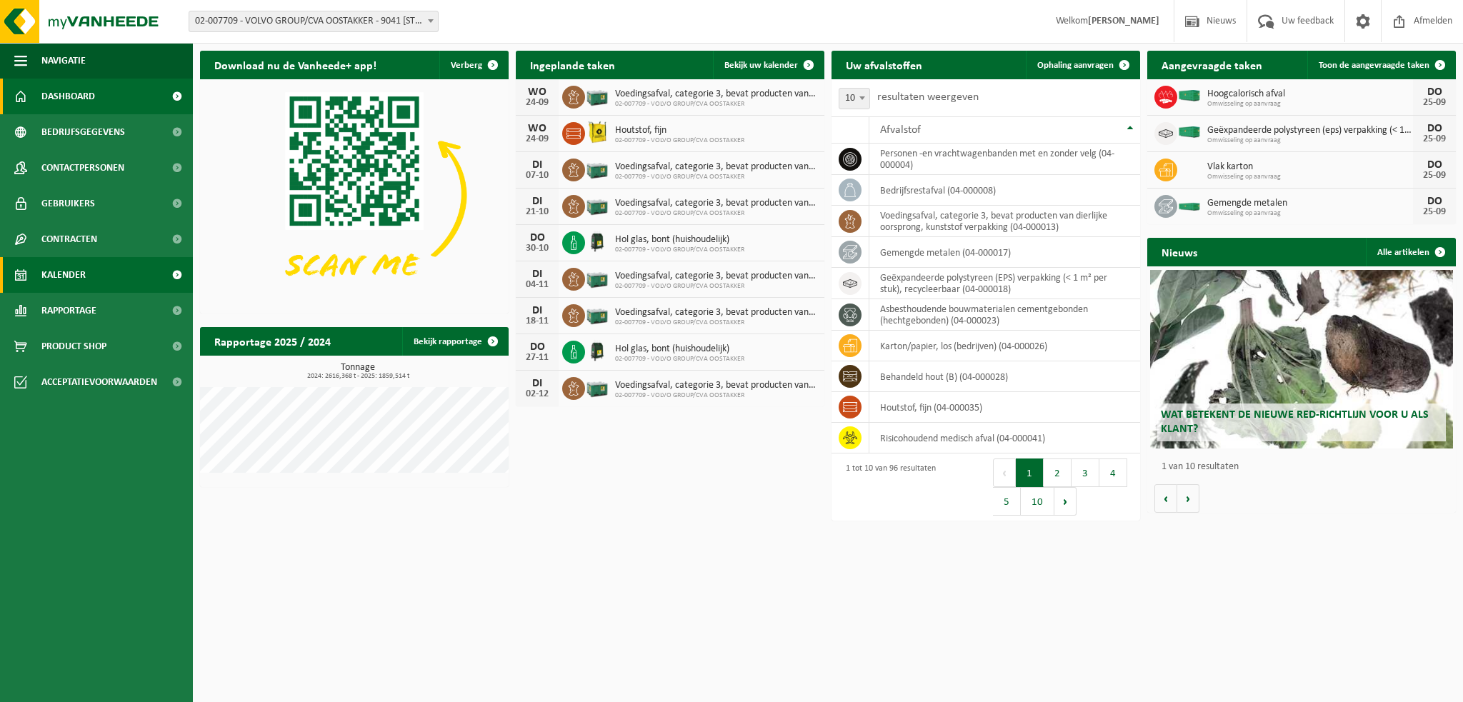
click at [71, 282] on span "Kalender" at bounding box center [63, 275] width 44 height 36
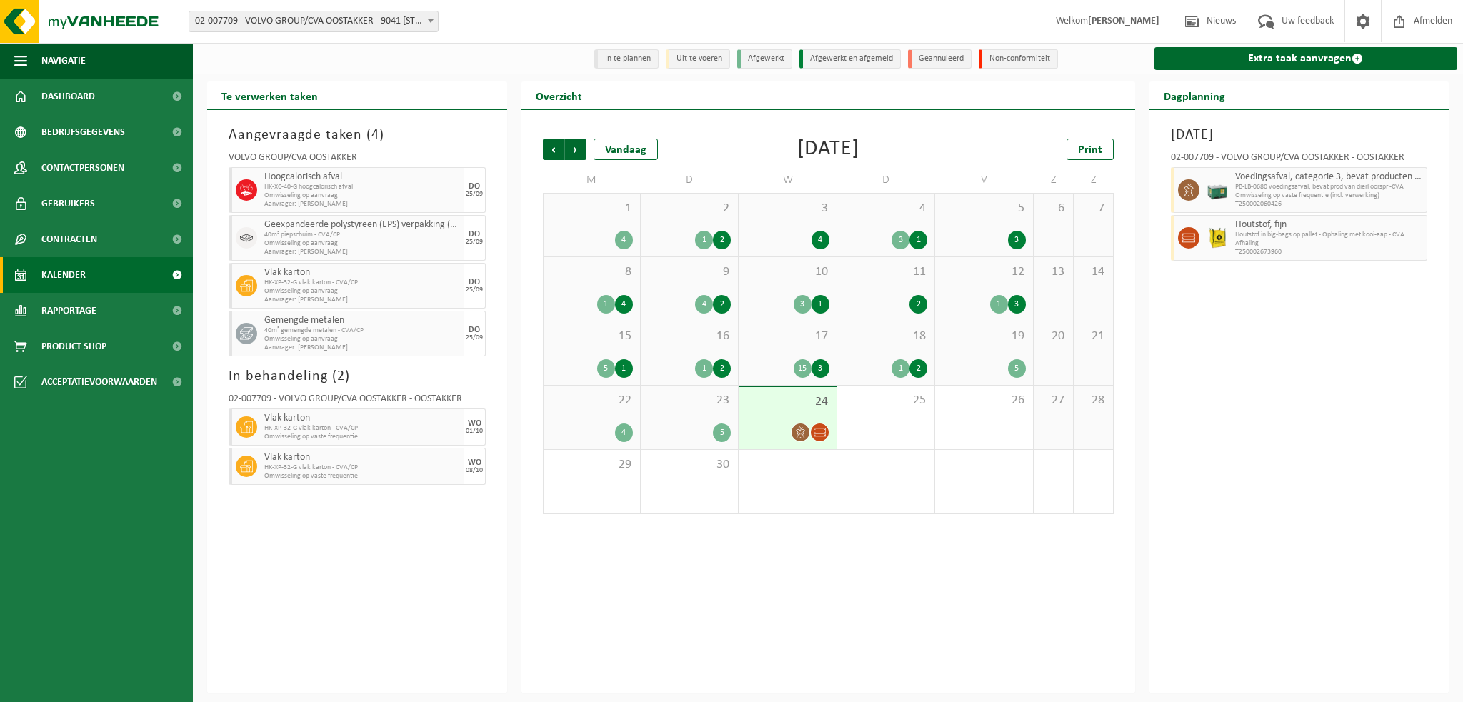
click at [690, 351] on div "16 1 2" at bounding box center [689, 353] width 97 height 64
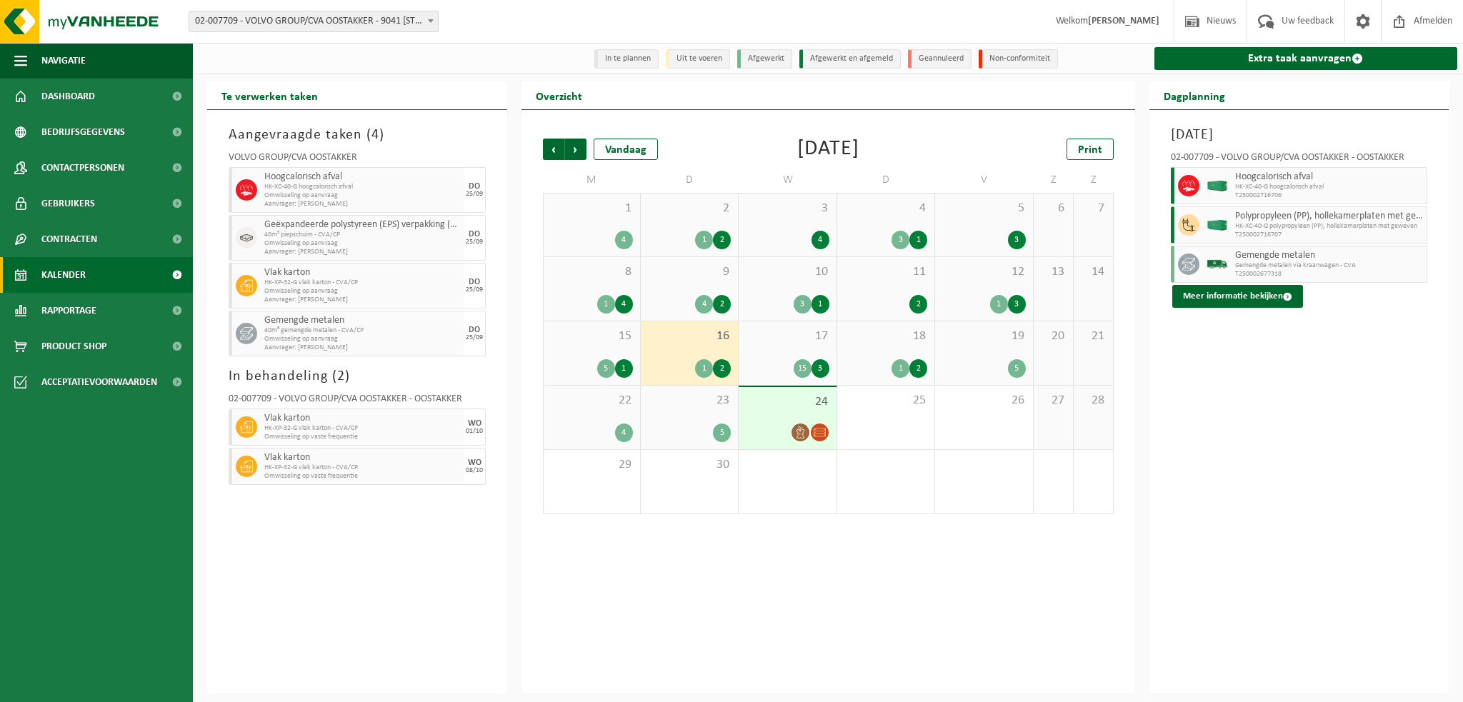
click at [684, 294] on div "9 4 2" at bounding box center [689, 289] width 97 height 64
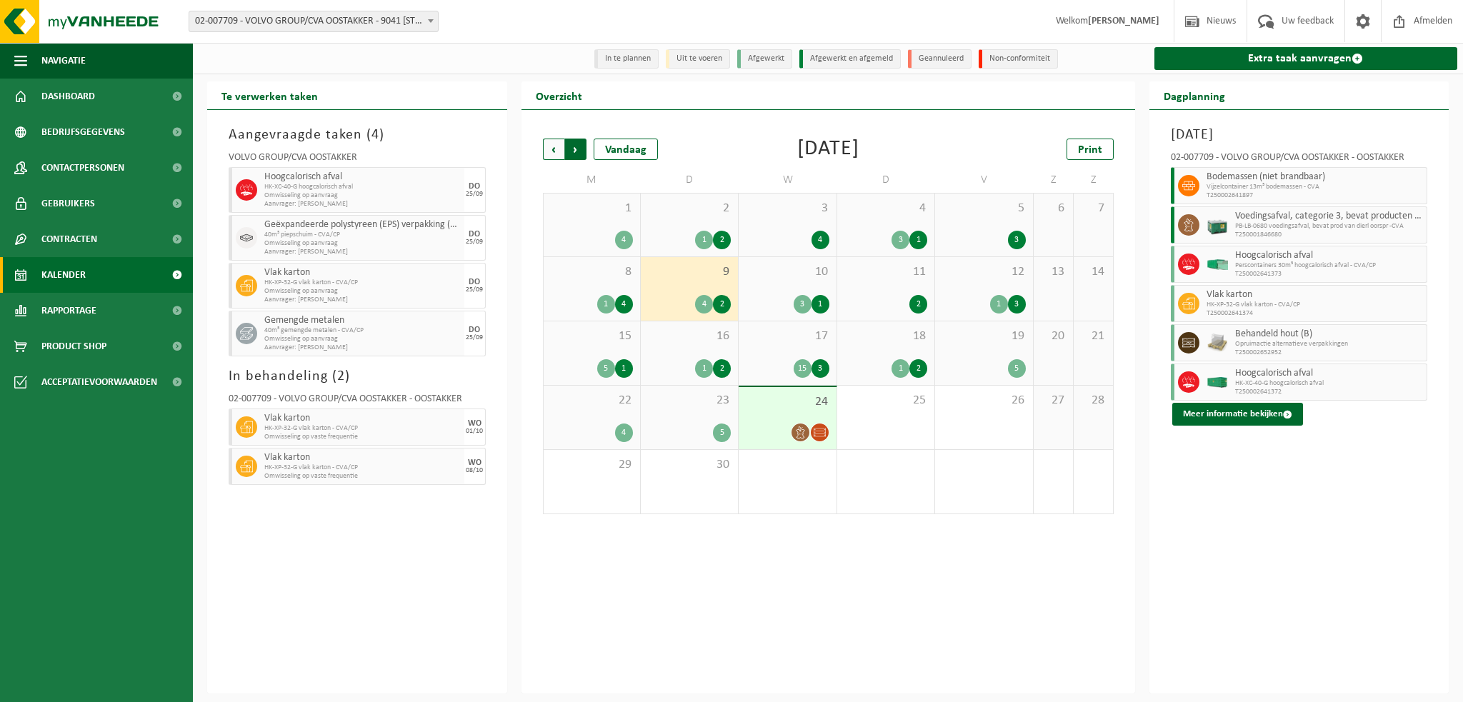
click at [549, 150] on span "Vorige" at bounding box center [553, 149] width 21 height 21
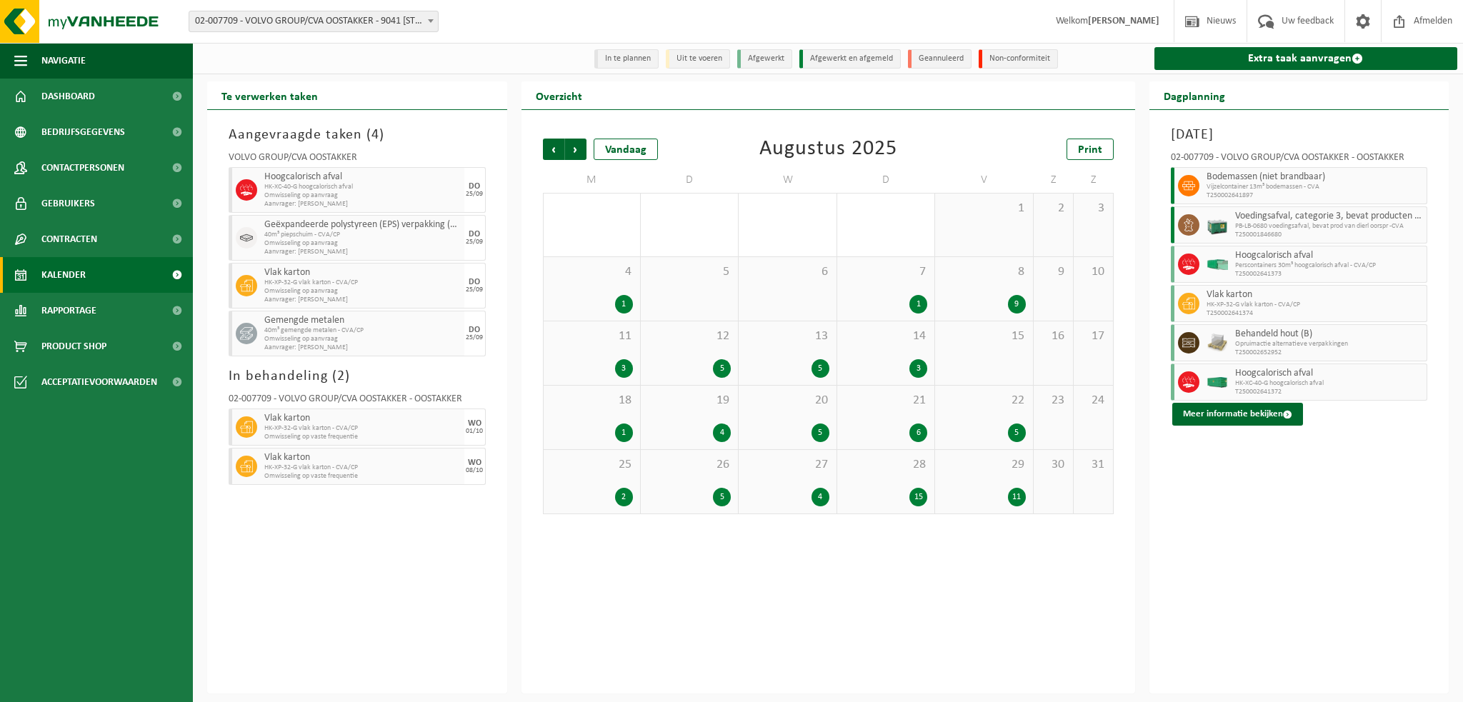
click at [696, 473] on span "26" at bounding box center [689, 465] width 83 height 16
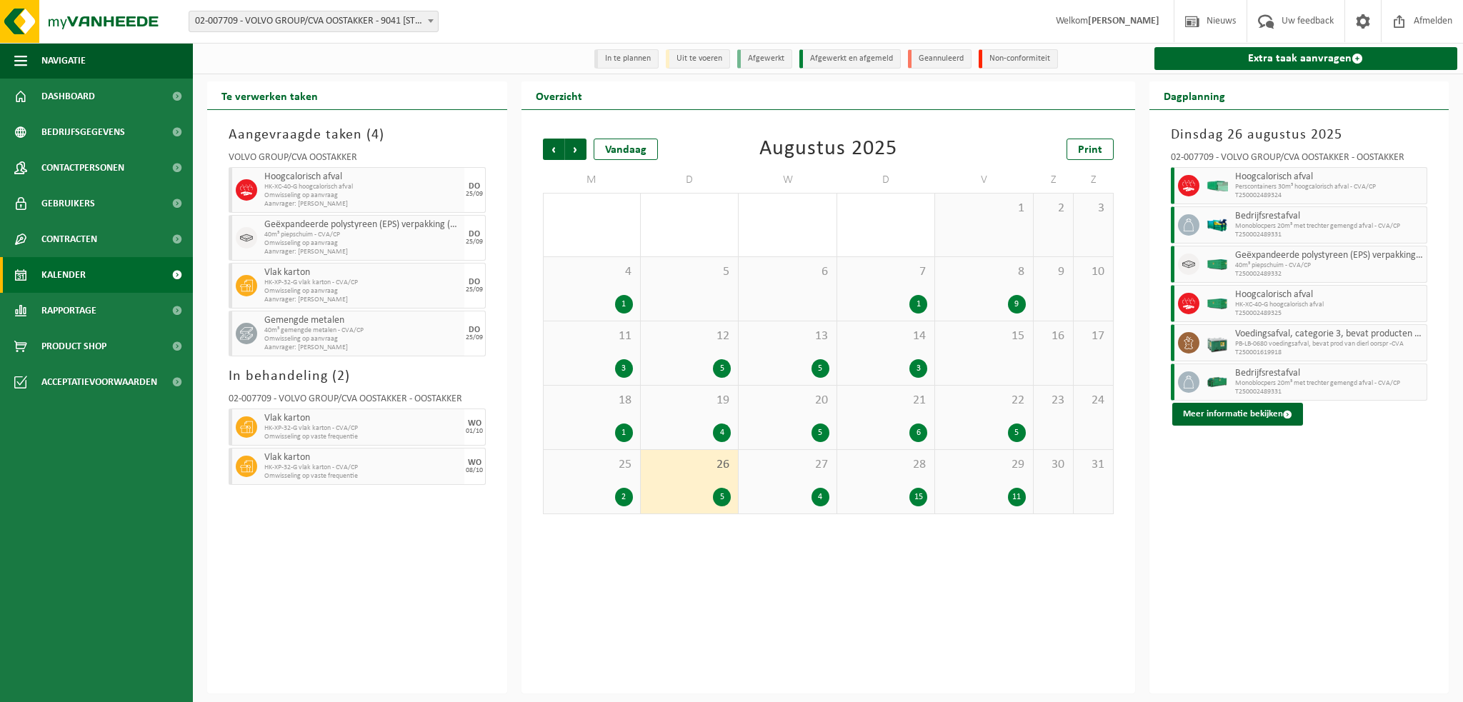
click at [692, 348] on div "12 5" at bounding box center [689, 353] width 97 height 64
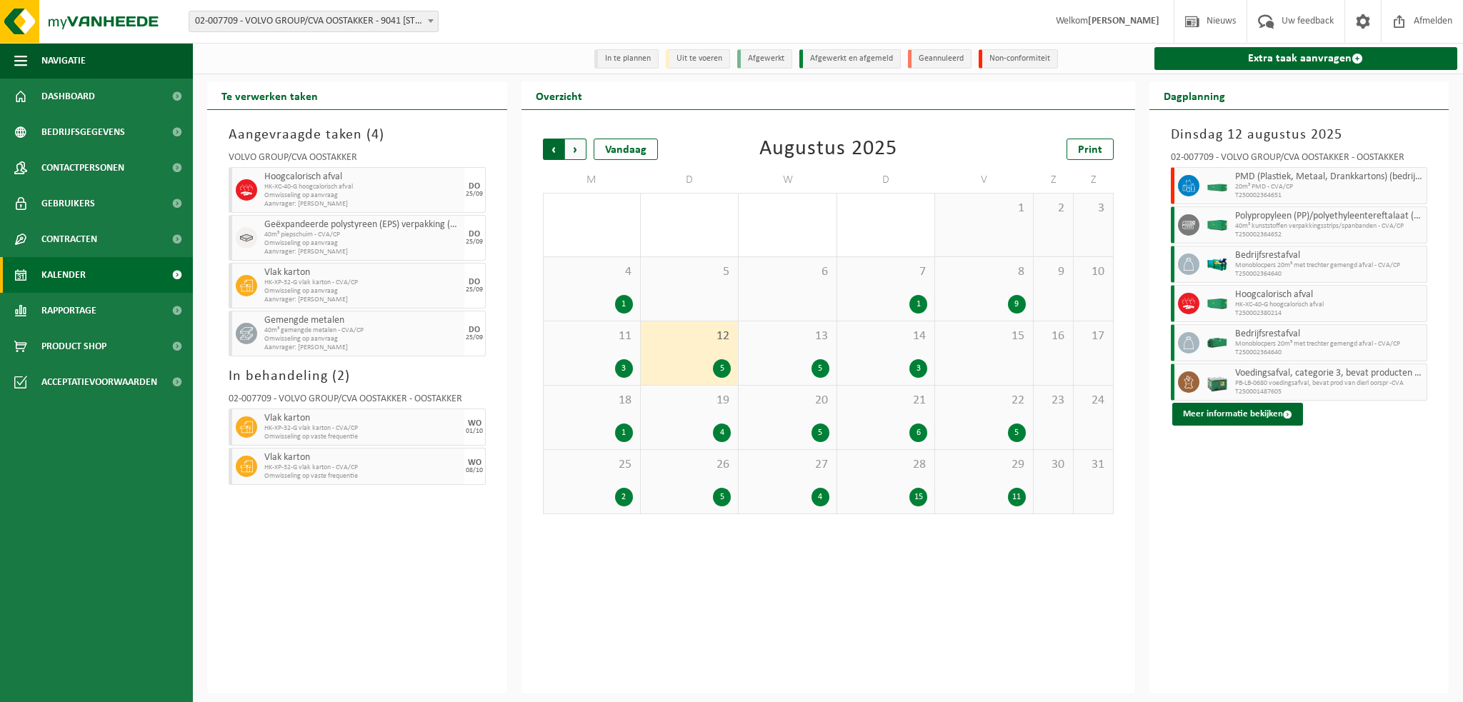
click at [578, 148] on span "Volgende" at bounding box center [575, 149] width 21 height 21
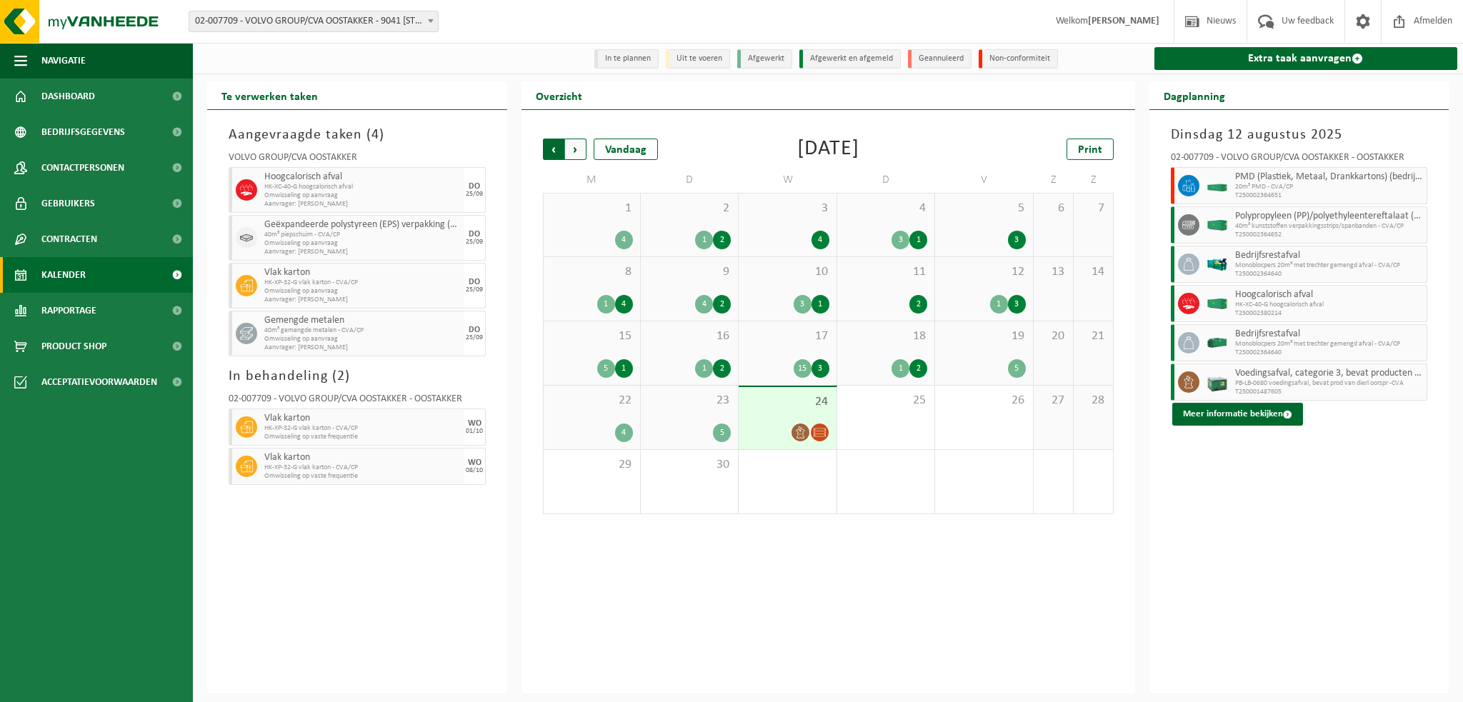
click at [577, 148] on span "Volgende" at bounding box center [575, 149] width 21 height 21
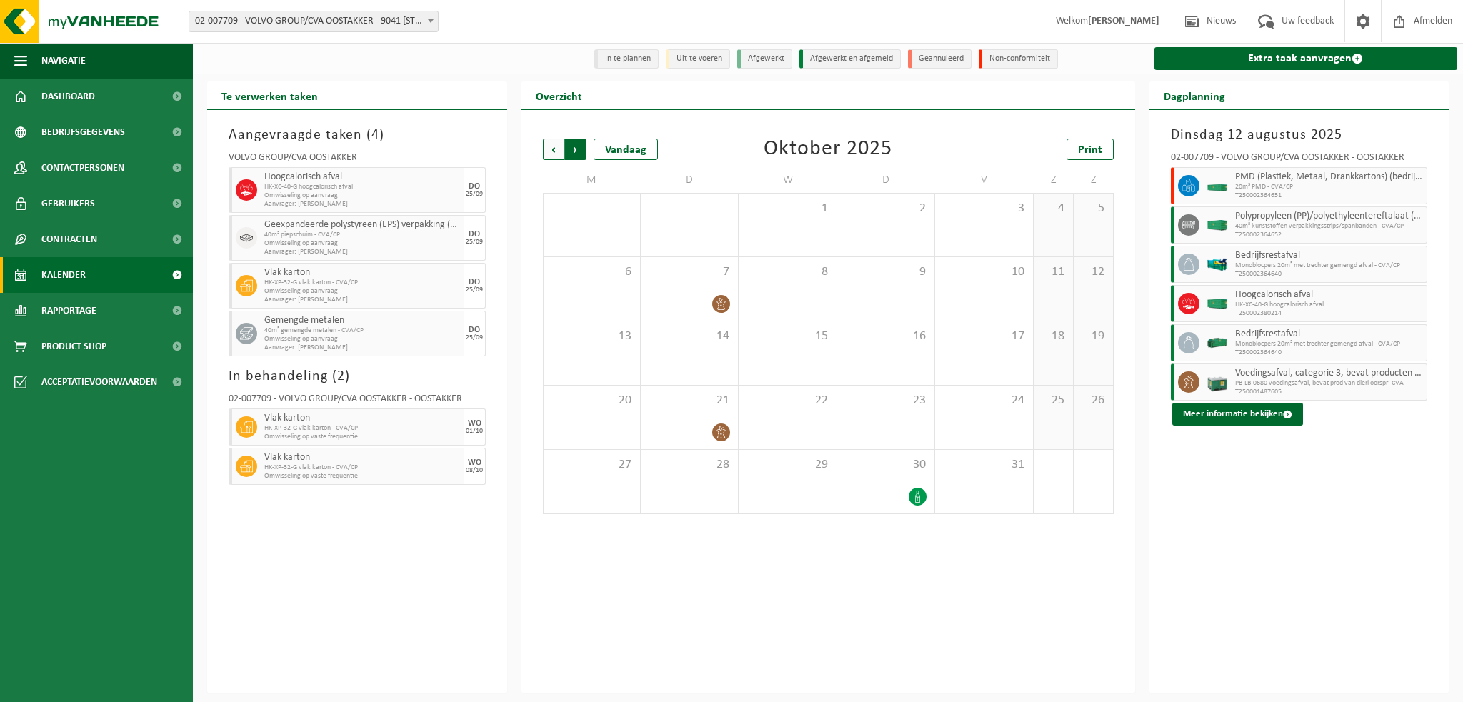
click at [549, 149] on span "Vorige" at bounding box center [553, 149] width 21 height 21
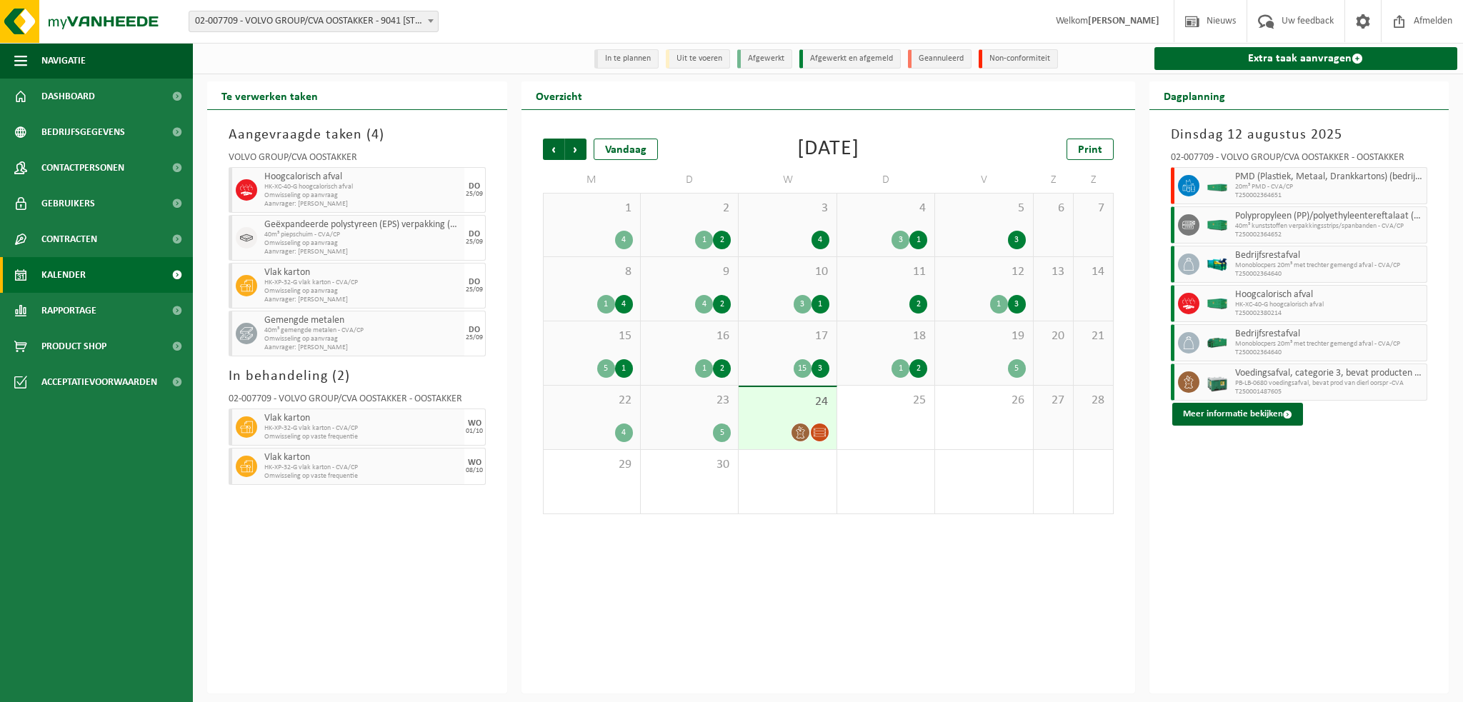
click at [779, 405] on span "24" at bounding box center [787, 402] width 83 height 16
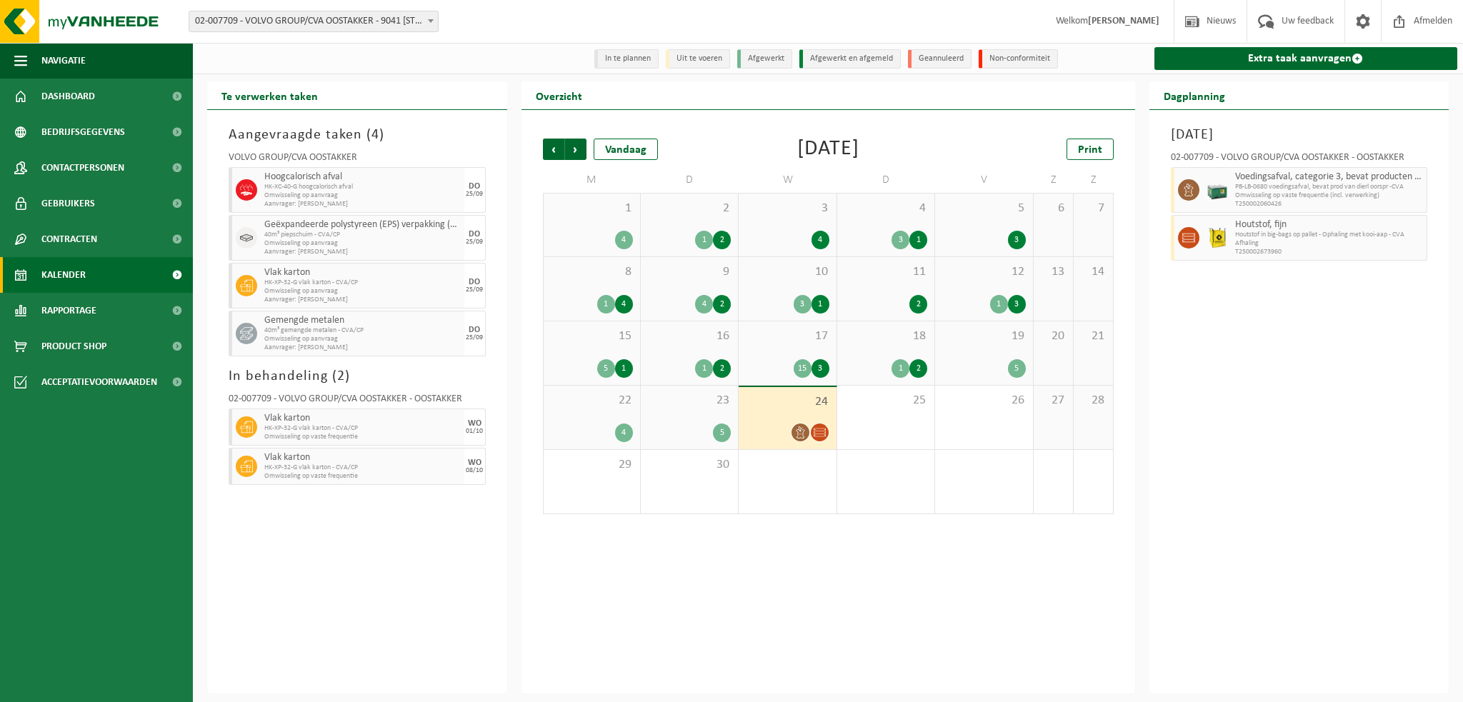
click at [689, 414] on div "23 5" at bounding box center [689, 418] width 97 height 64
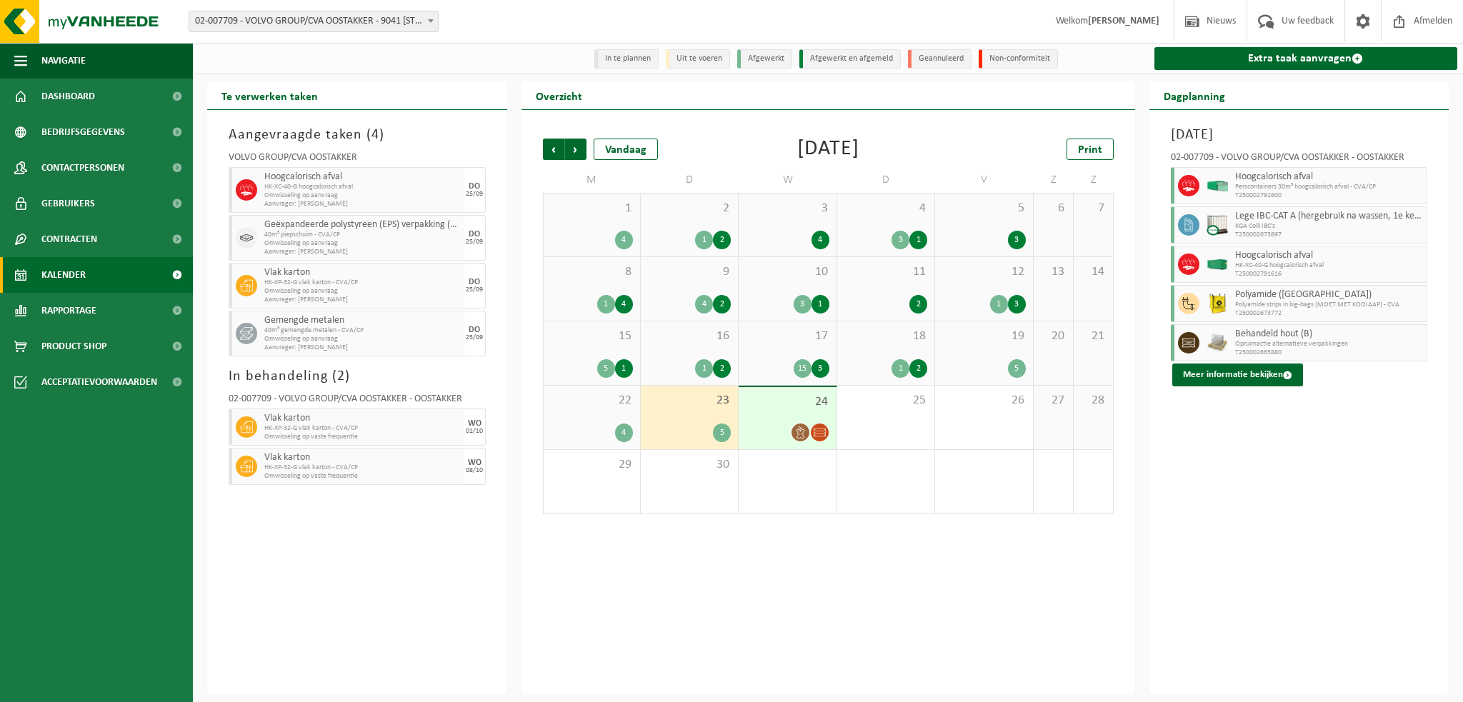
click at [773, 406] on span "24" at bounding box center [787, 402] width 83 height 16
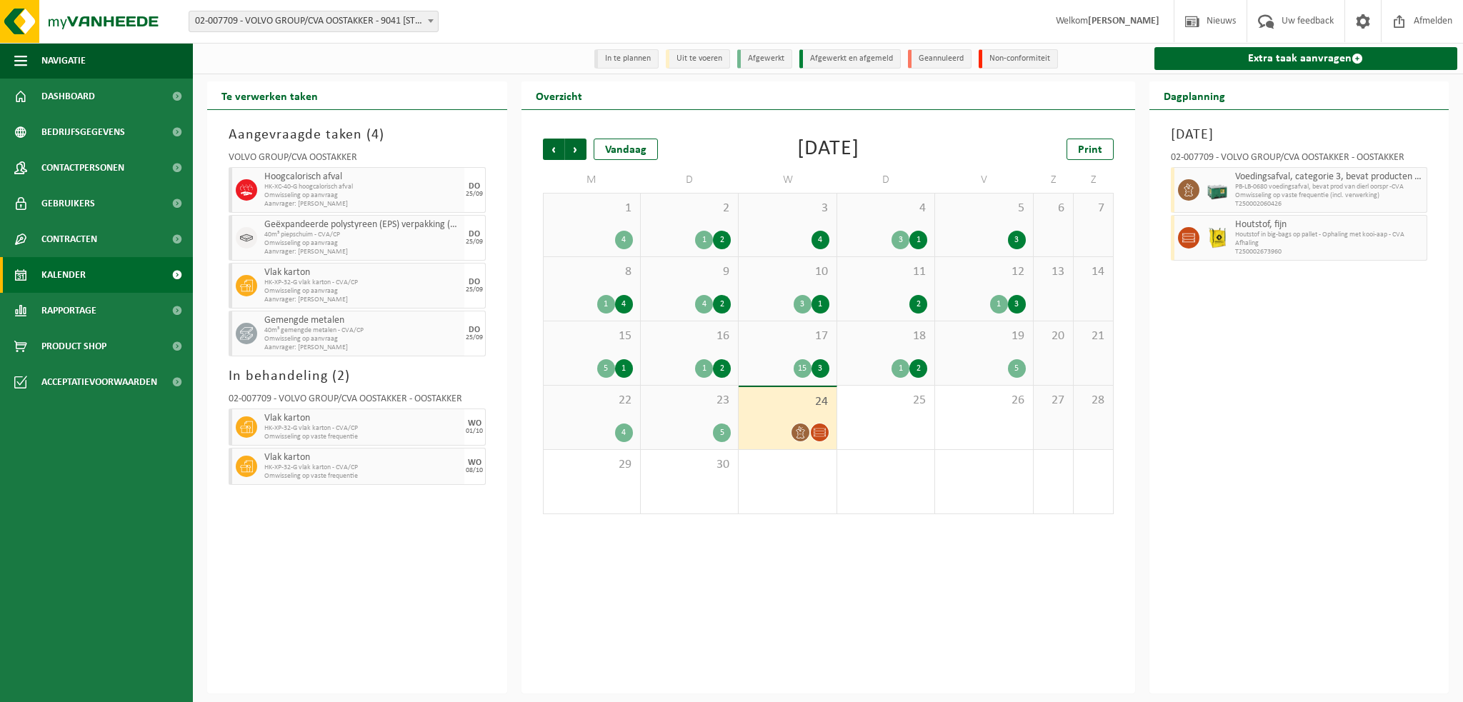
click at [431, 19] on span at bounding box center [431, 20] width 14 height 19
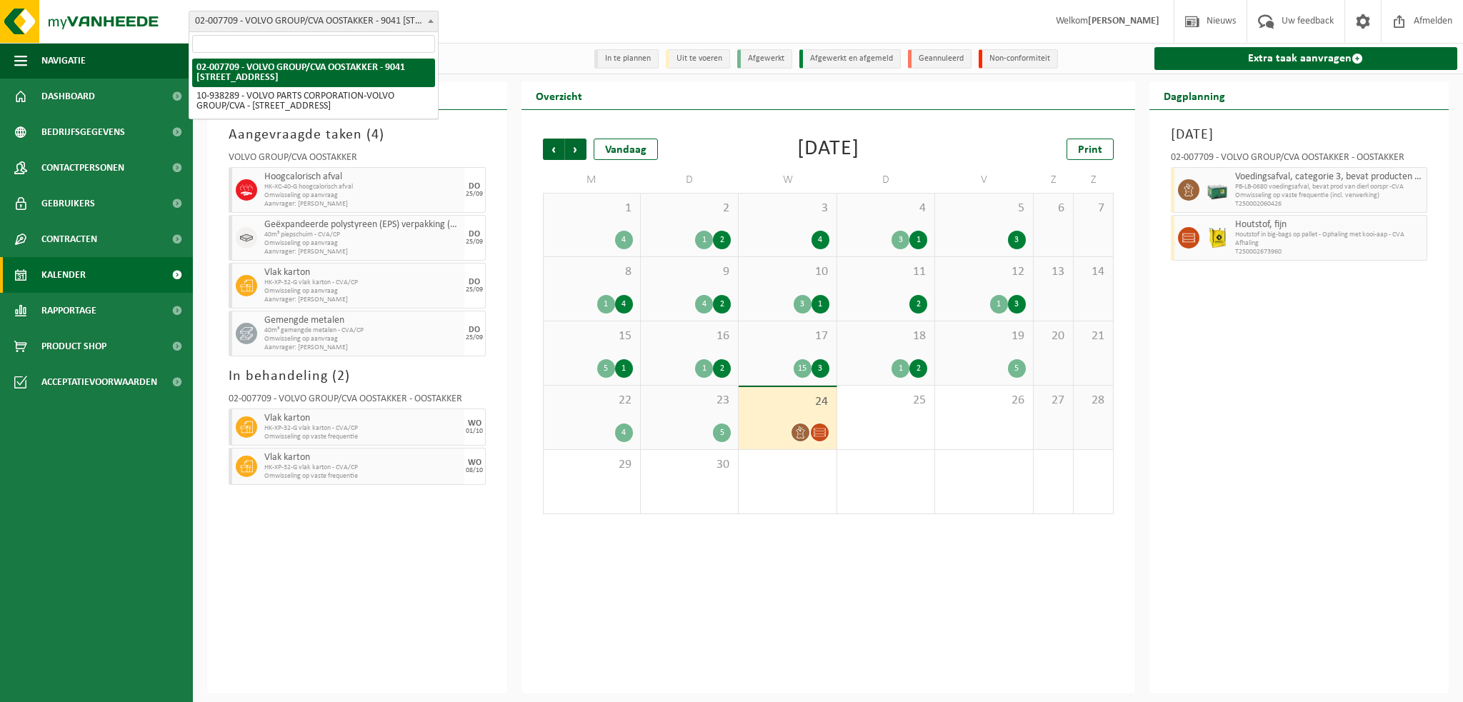
click at [1343, 204] on span "T250002060426" at bounding box center [1329, 204] width 189 height 9
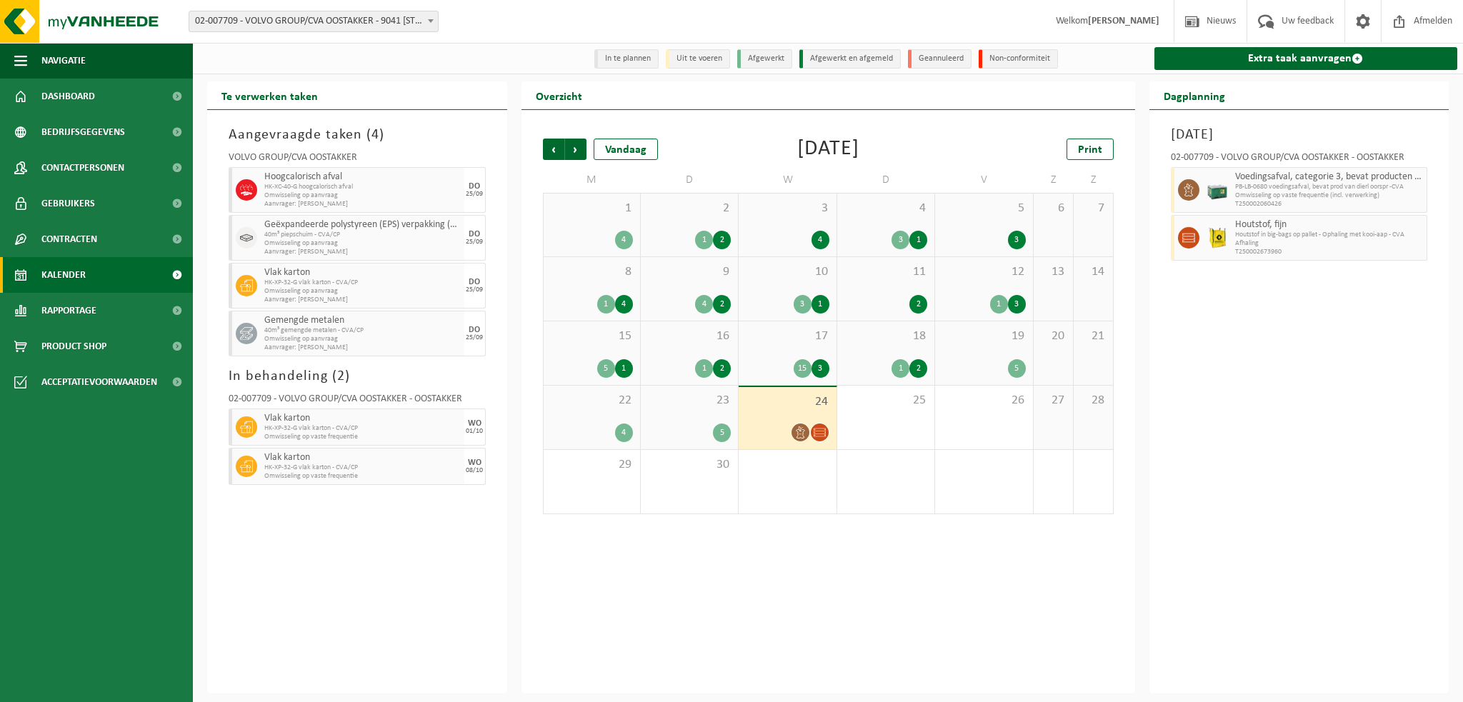
click at [1191, 375] on div "Woensdag 24 september 2025 02-007709 - VOLVO GROUP/CVA OOSTAKKER - OOSTAKKER Vo…" at bounding box center [1299, 402] width 300 height 584
click at [687, 417] on div "23 5" at bounding box center [689, 418] width 97 height 64
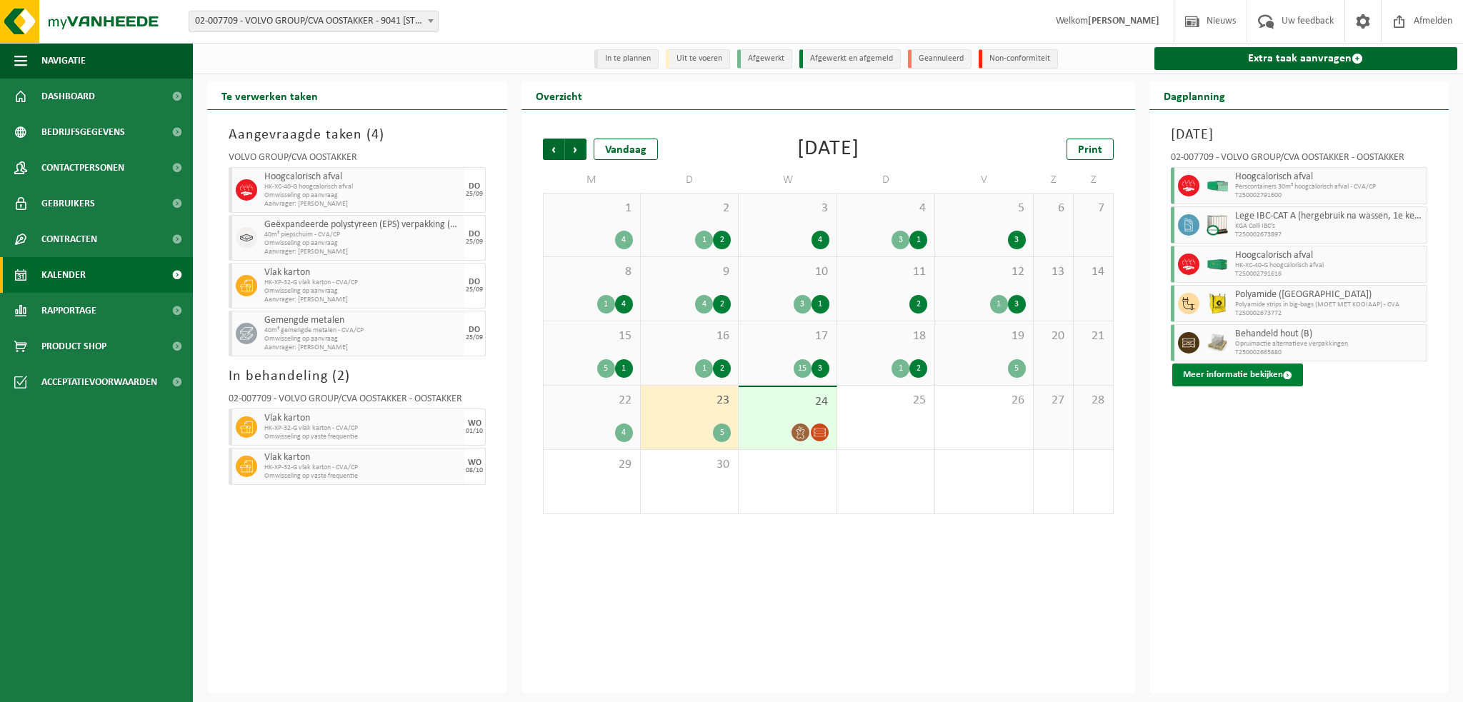
click at [1243, 375] on button "Meer informatie bekijken" at bounding box center [1237, 375] width 131 height 23
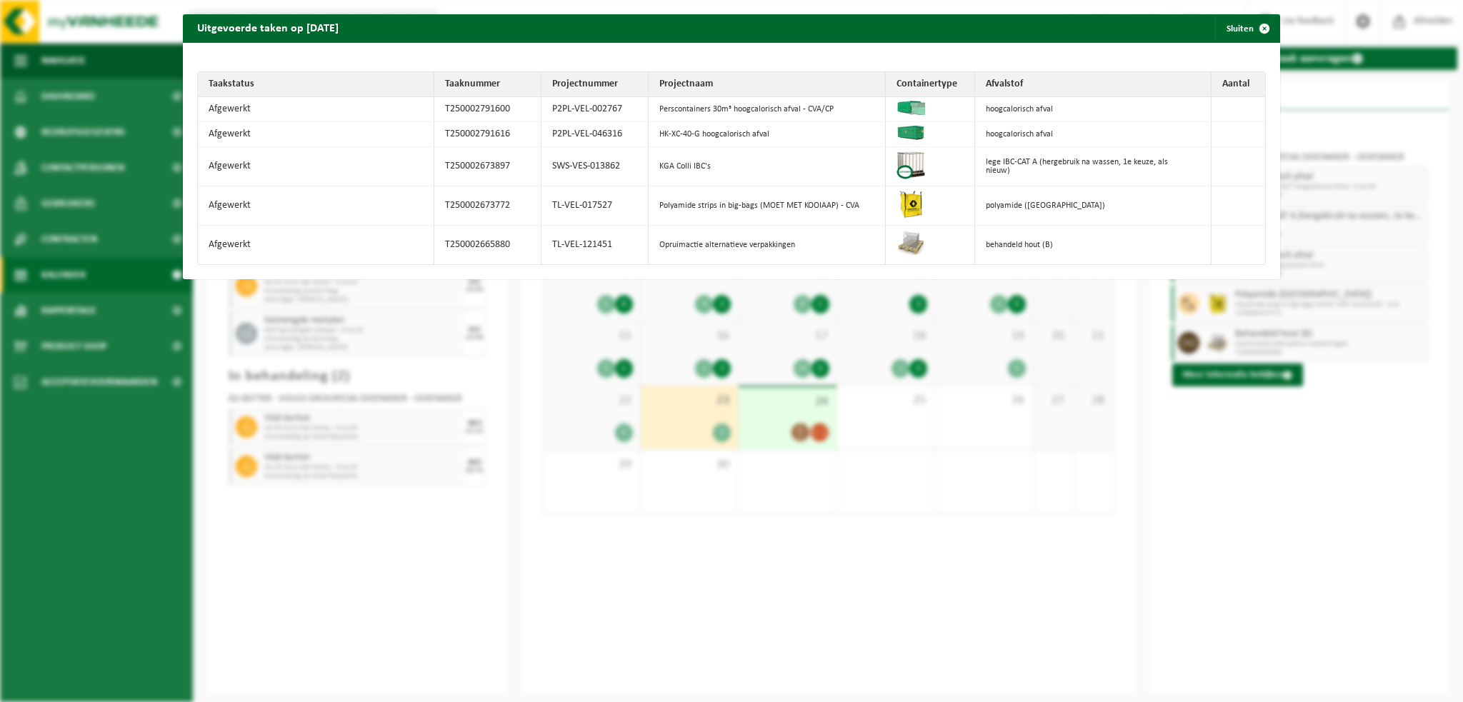
click at [1334, 581] on div "Uitgevoerde taken op 2025-09-23 Sluiten Taakstatus Taaknummer Projectnummer Pro…" at bounding box center [731, 351] width 1463 height 702
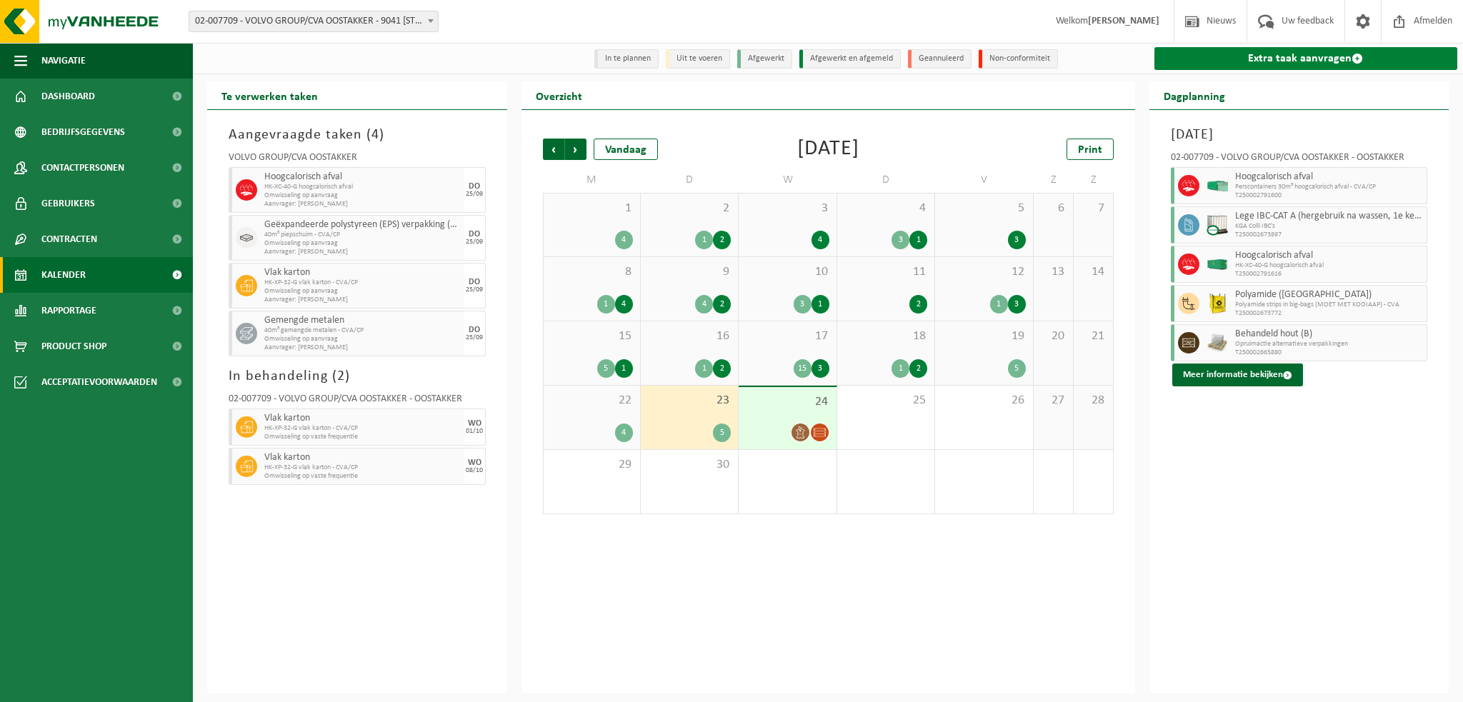
drag, startPoint x: 1281, startPoint y: 56, endPoint x: 1155, endPoint y: 58, distance: 125.7
click at [1280, 56] on link "Extra taak aanvragen" at bounding box center [1306, 58] width 304 height 23
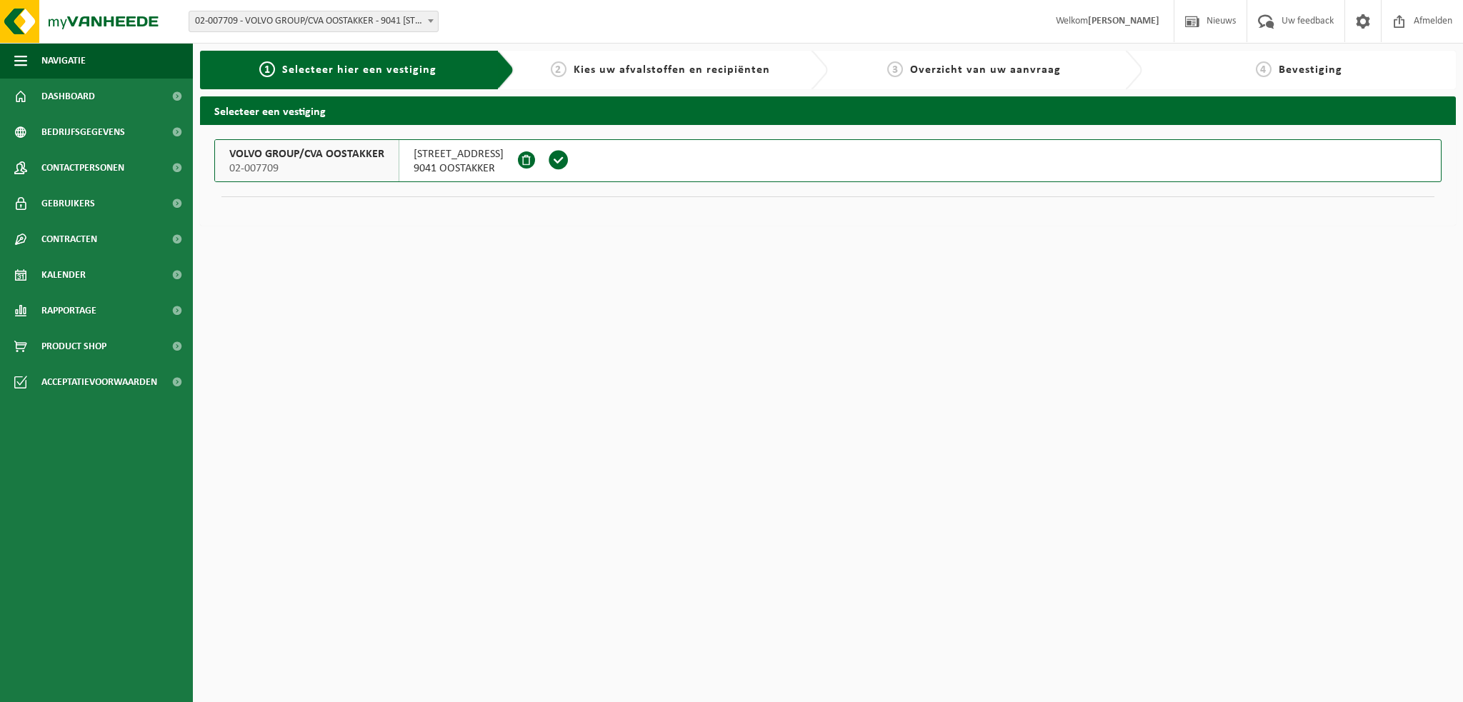
click at [246, 139] on li "VOLVO GROUP/CVA OOSTAKKER 02-007709 [STREET_ADDRESS]" at bounding box center [827, 160] width 1227 height 43
click at [290, 151] on span "VOLVO GROUP/CVA OOSTAKKER" at bounding box center [306, 154] width 155 height 14
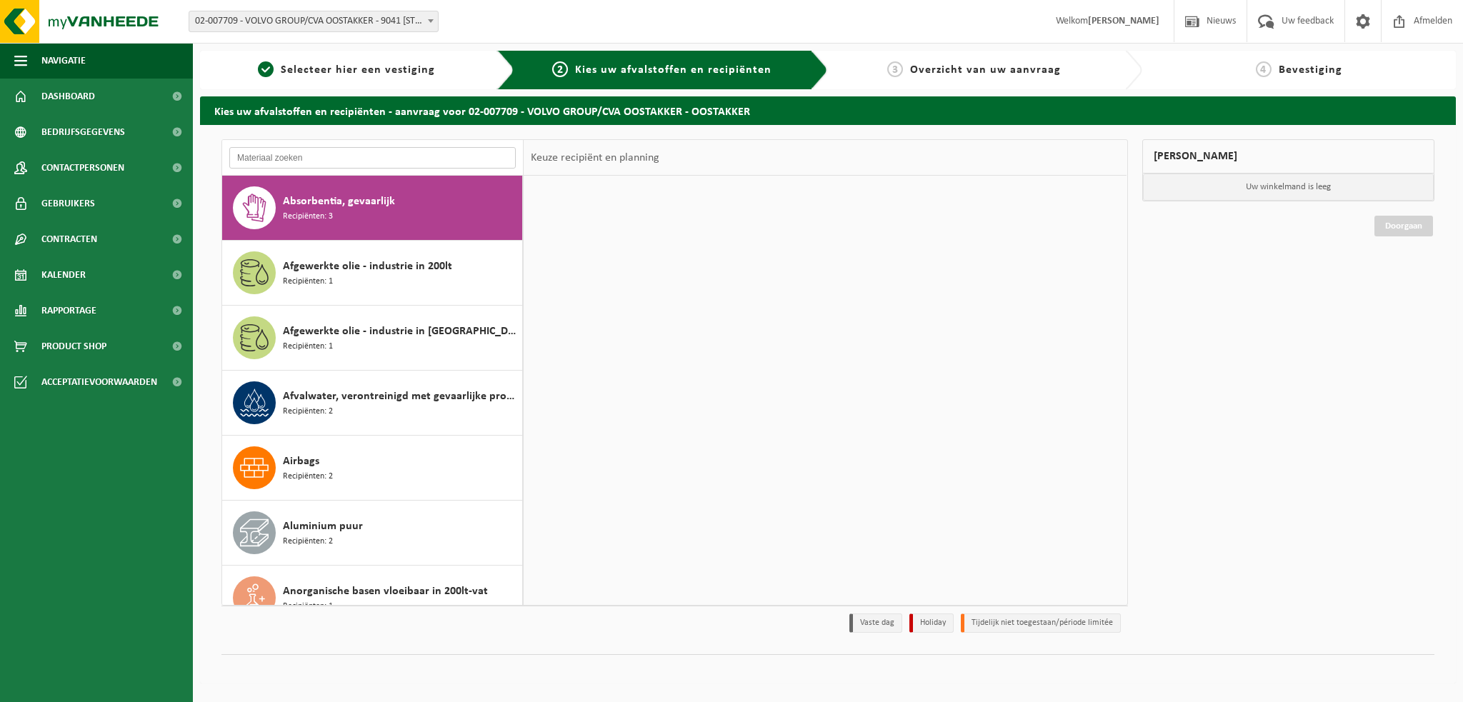
click at [276, 156] on input "text" at bounding box center [372, 157] width 286 height 21
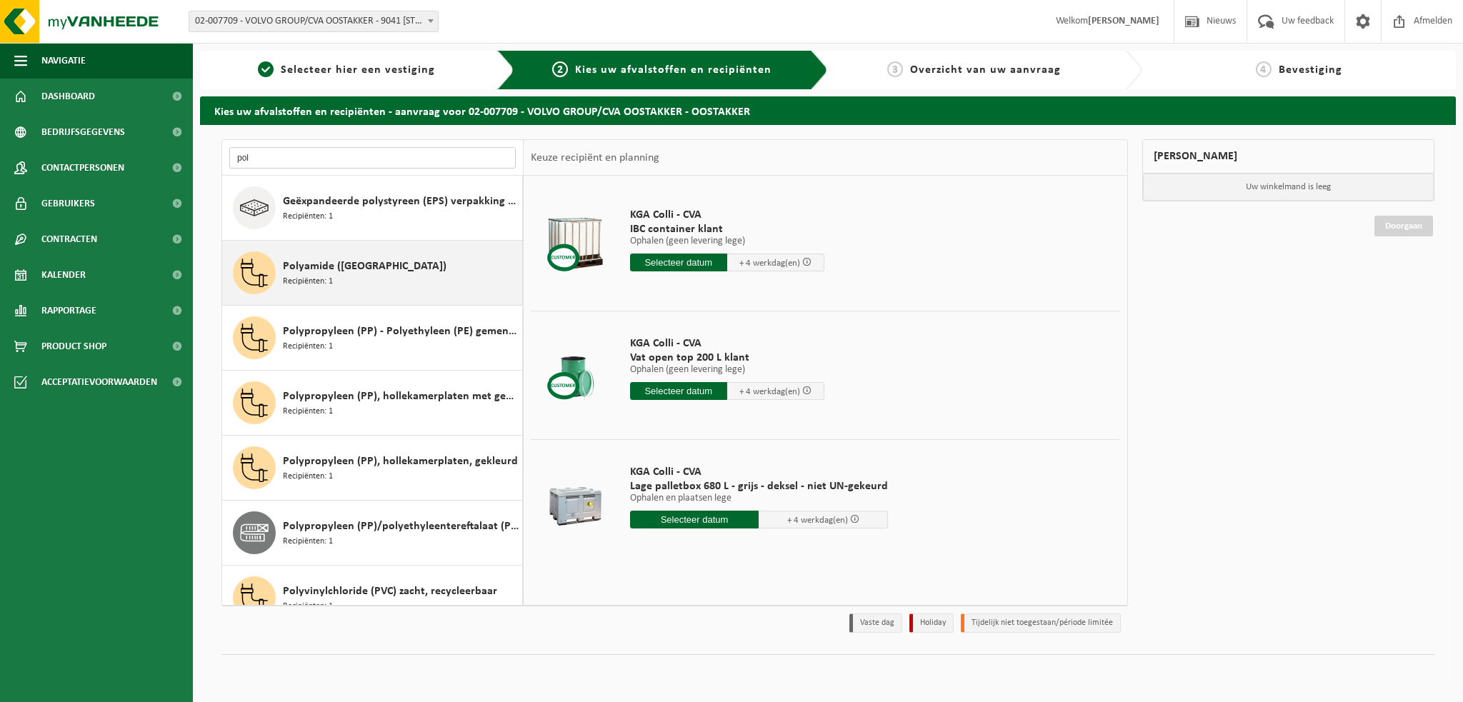
type input "pol"
click at [334, 261] on span "Polyamide ([GEOGRAPHIC_DATA])" at bounding box center [365, 266] width 164 height 17
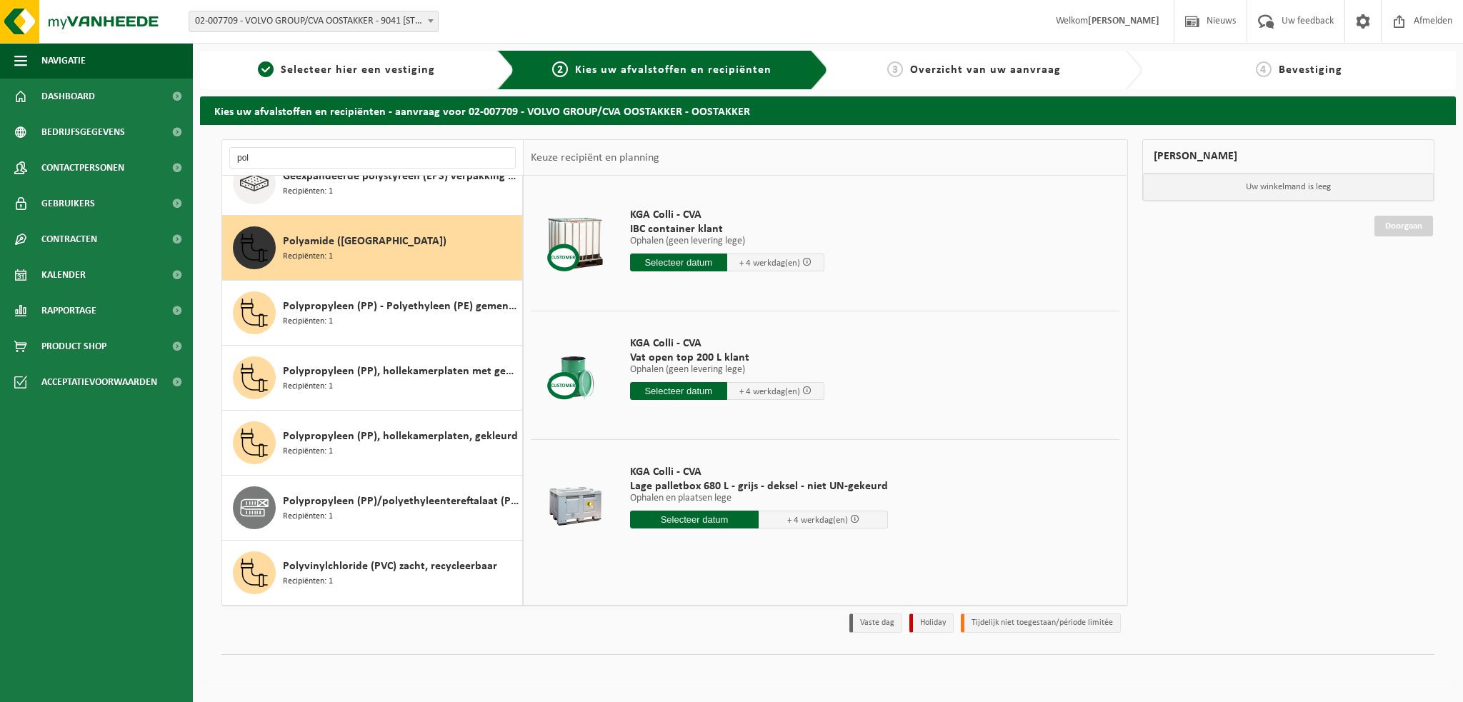
scroll to position [25, 0]
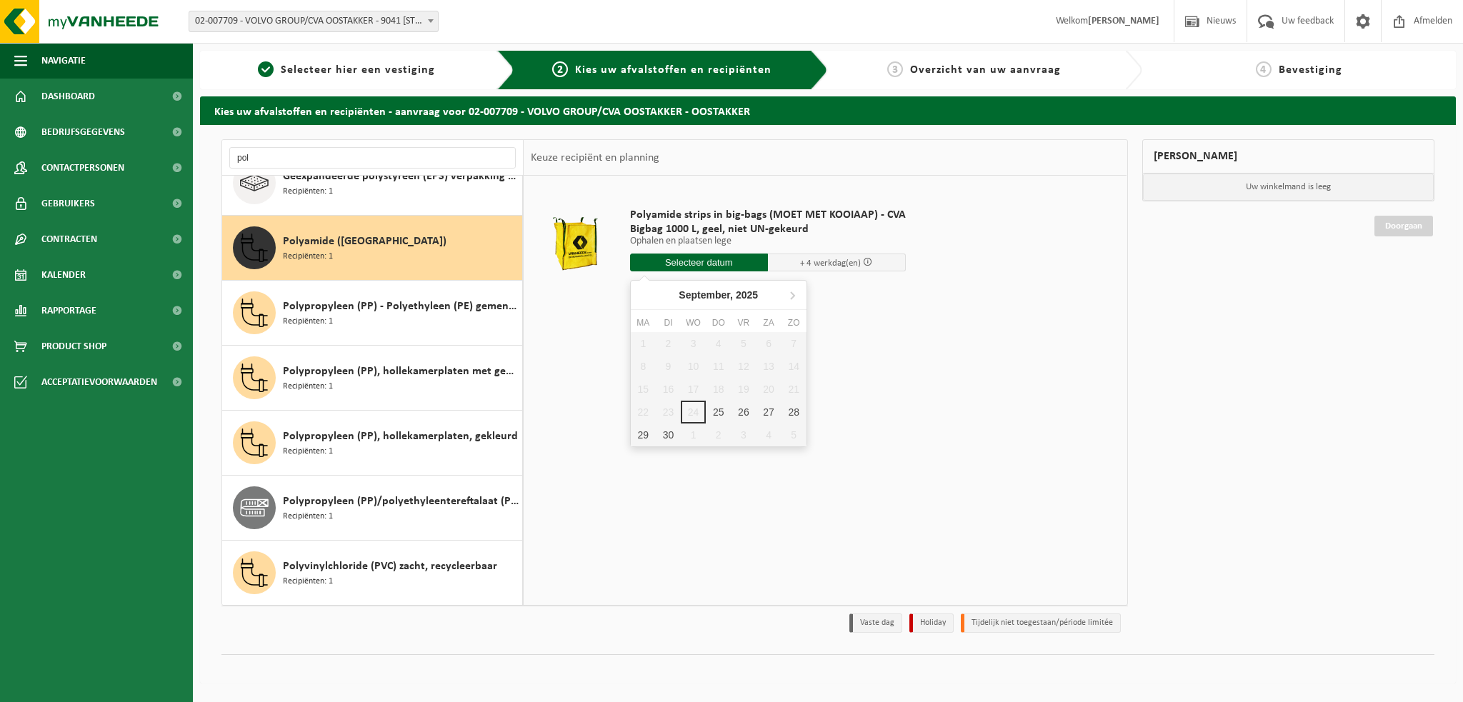
click at [686, 270] on input "text" at bounding box center [699, 263] width 138 height 18
click at [720, 411] on div "25" at bounding box center [718, 412] width 25 height 23
type input "Van [DATE]"
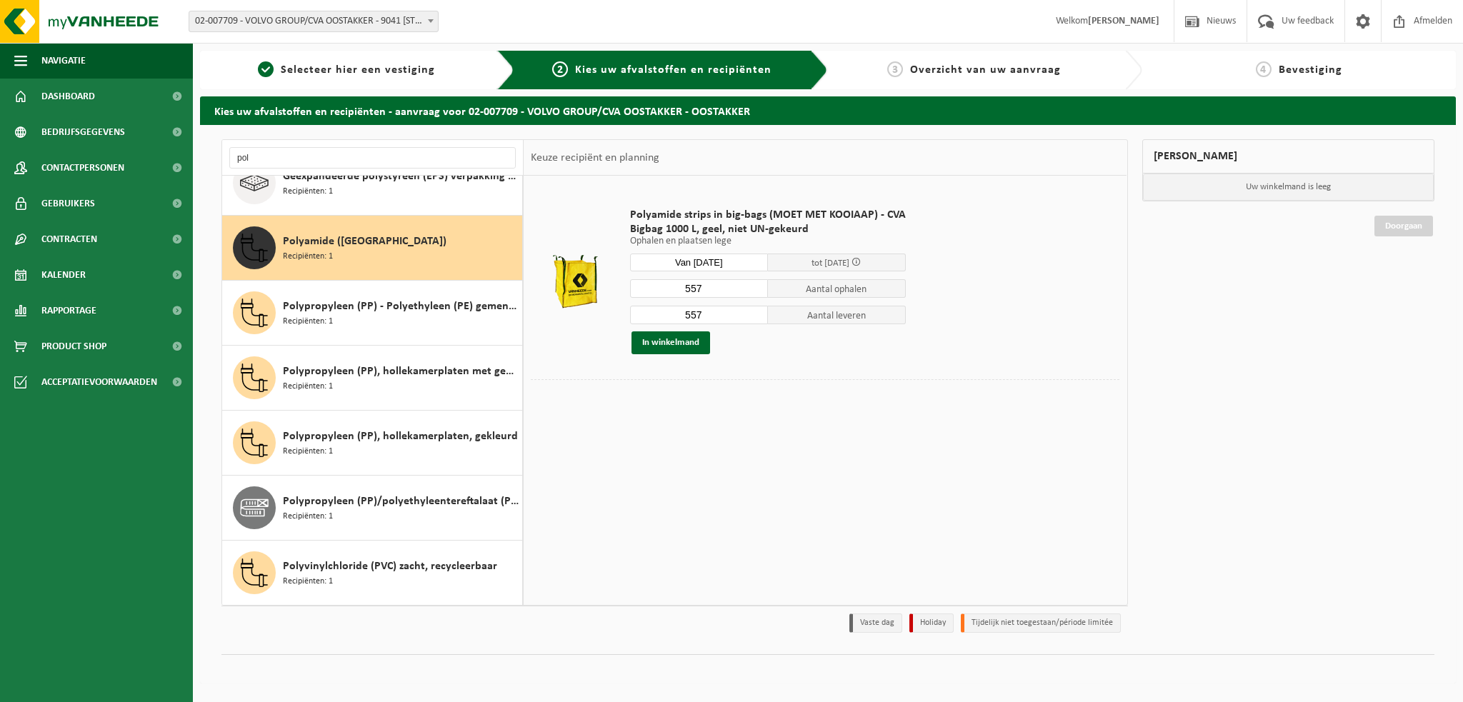
click at [718, 295] on input "557" at bounding box center [699, 288] width 138 height 19
type input "5"
type input "24"
click at [720, 309] on input "557" at bounding box center [699, 315] width 138 height 19
type input "5"
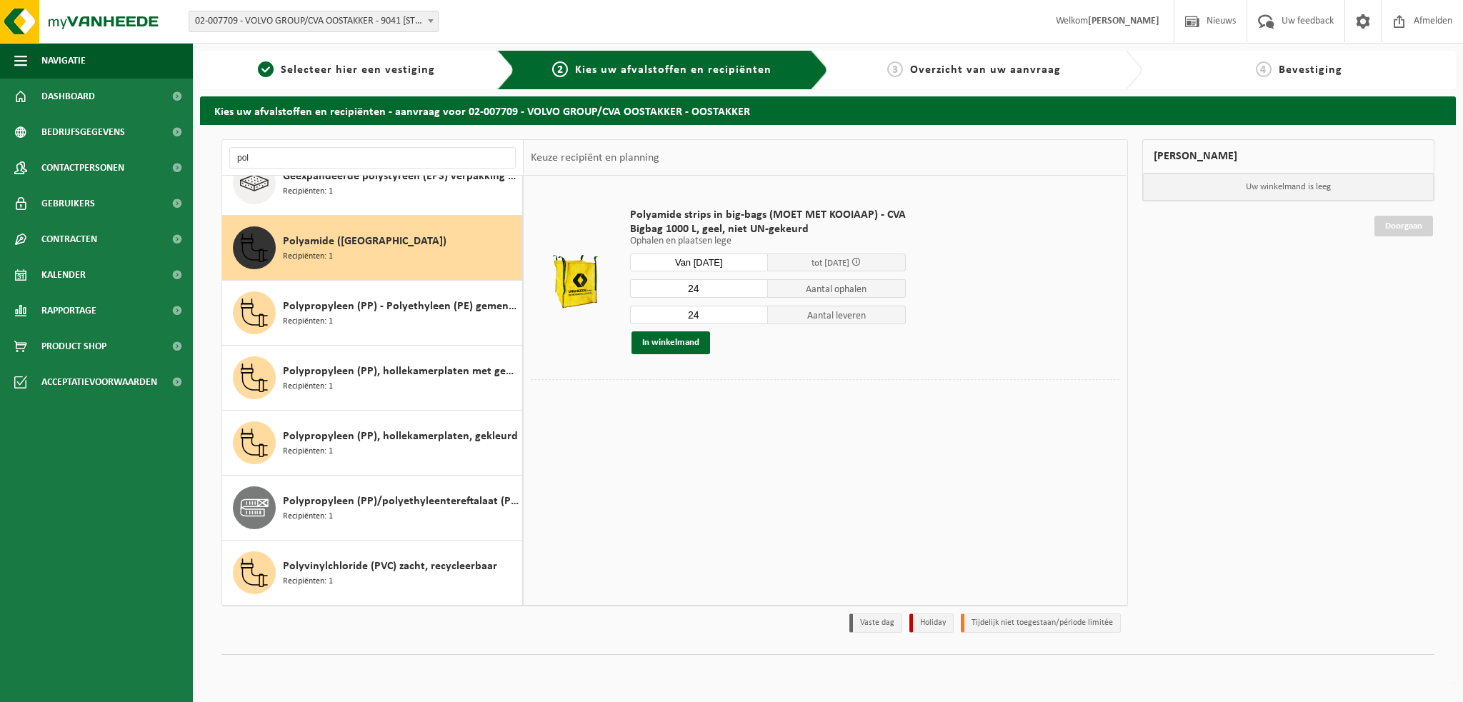
type input "2"
click at [666, 350] on button "In winkelmand" at bounding box center [670, 342] width 79 height 23
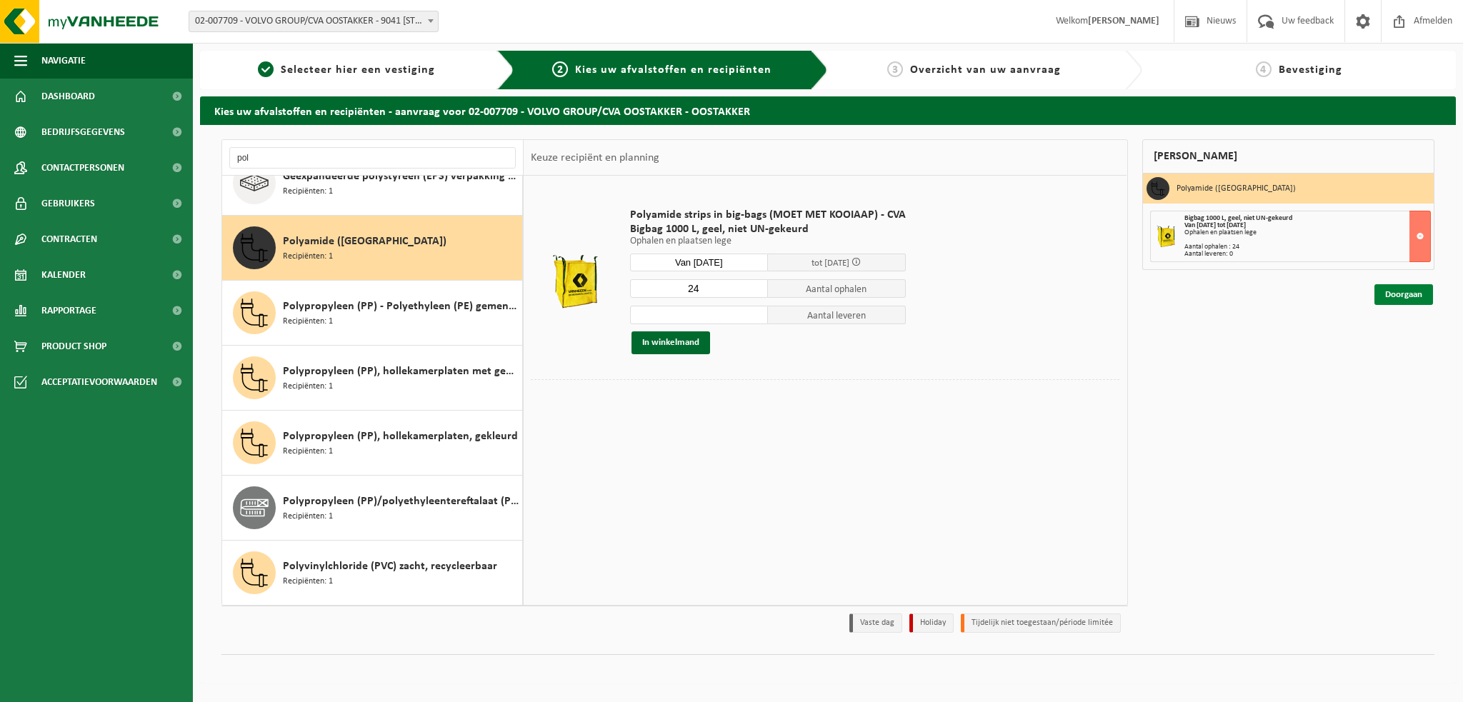
click at [1411, 296] on link "Doorgaan" at bounding box center [1403, 294] width 59 height 21
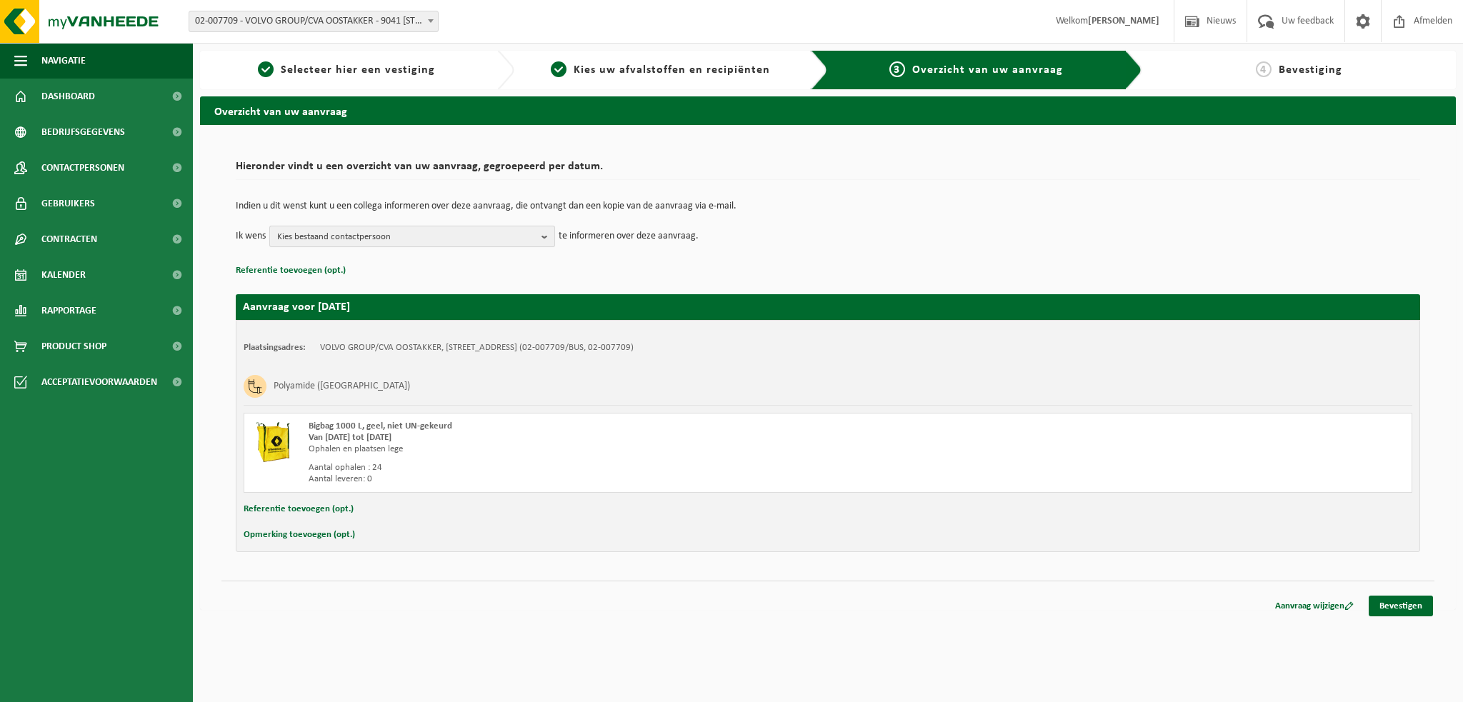
click at [543, 231] on b "button" at bounding box center [547, 236] width 13 height 20
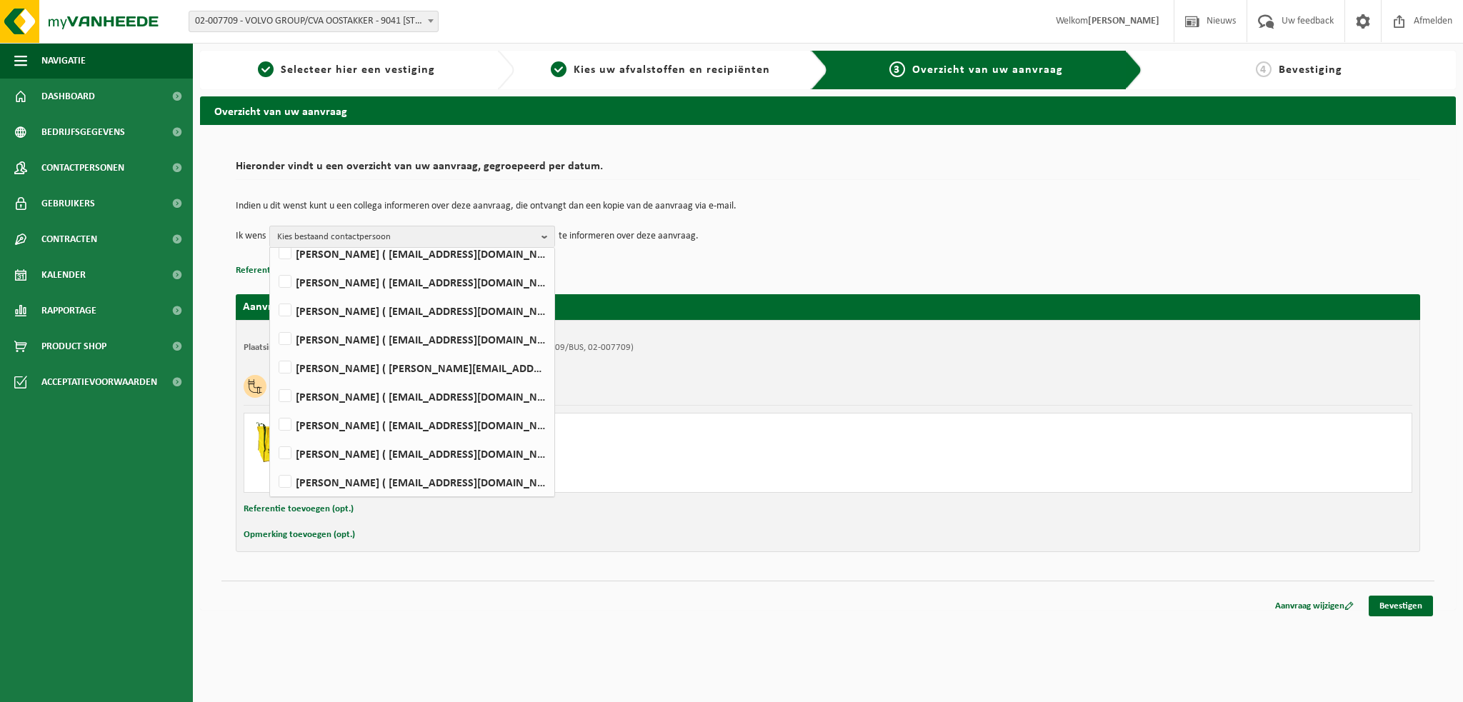
scroll to position [864, 0]
click at [288, 338] on label "[PERSON_NAME] ( [EMAIL_ADDRESS][DOMAIN_NAME] )" at bounding box center [411, 337] width 271 height 21
click at [274, 320] on input "[PERSON_NAME] ( [EMAIL_ADDRESS][DOMAIN_NAME] )" at bounding box center [273, 319] width 1 height 1
checkbox input "true"
click at [1404, 603] on link "Bevestigen" at bounding box center [1401, 606] width 64 height 21
